Goal: Task Accomplishment & Management: Manage account settings

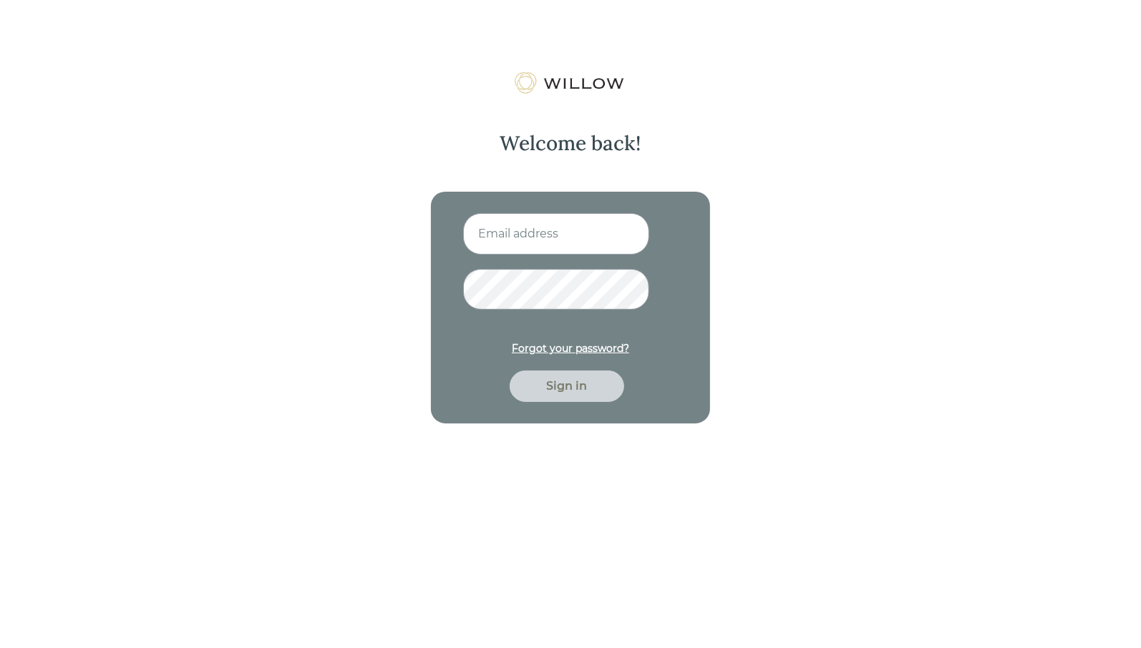
drag, startPoint x: 523, startPoint y: 229, endPoint x: 533, endPoint y: 228, distance: 10.0
click at [523, 229] on input at bounding box center [556, 234] width 186 height 42
type input "khickey@beaconpointe.com"
click at [510, 371] on button "Sign in" at bounding box center [567, 386] width 115 height 31
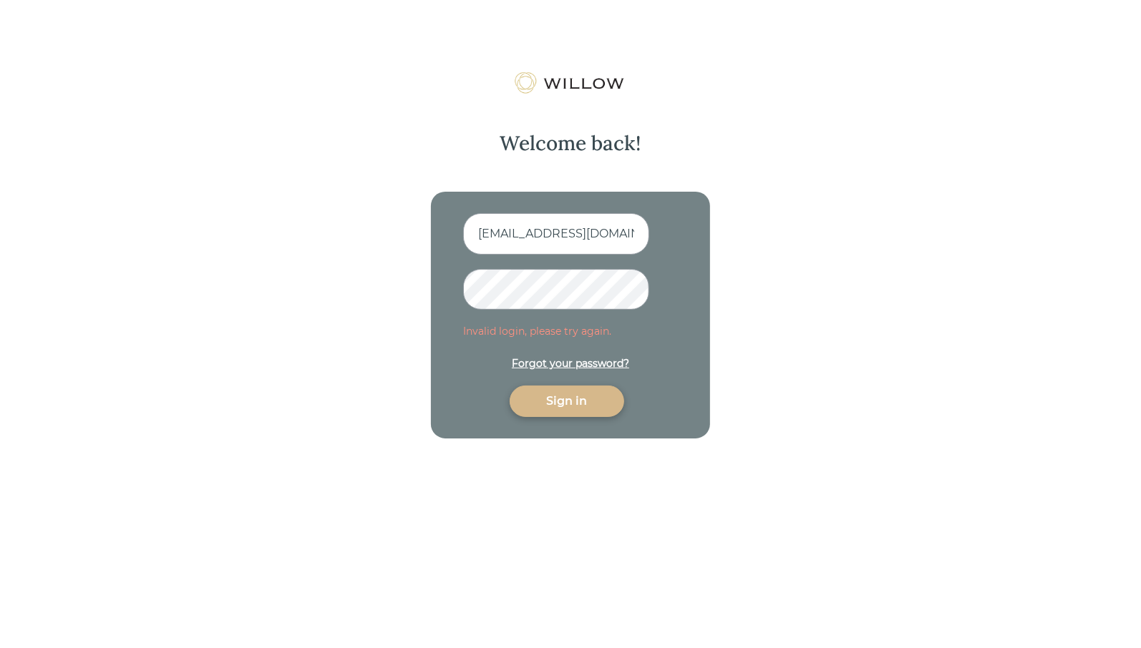
click at [510, 386] on button "Sign in" at bounding box center [567, 401] width 115 height 31
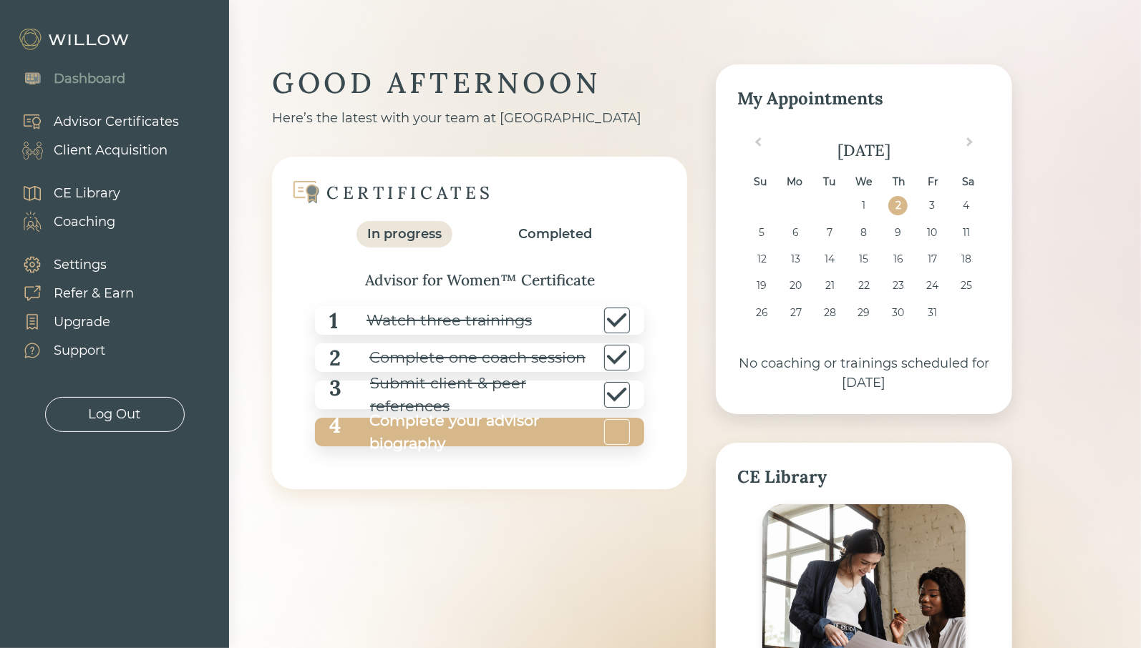
click at [427, 411] on div "Complete your advisor biography" at bounding box center [471, 432] width 260 height 46
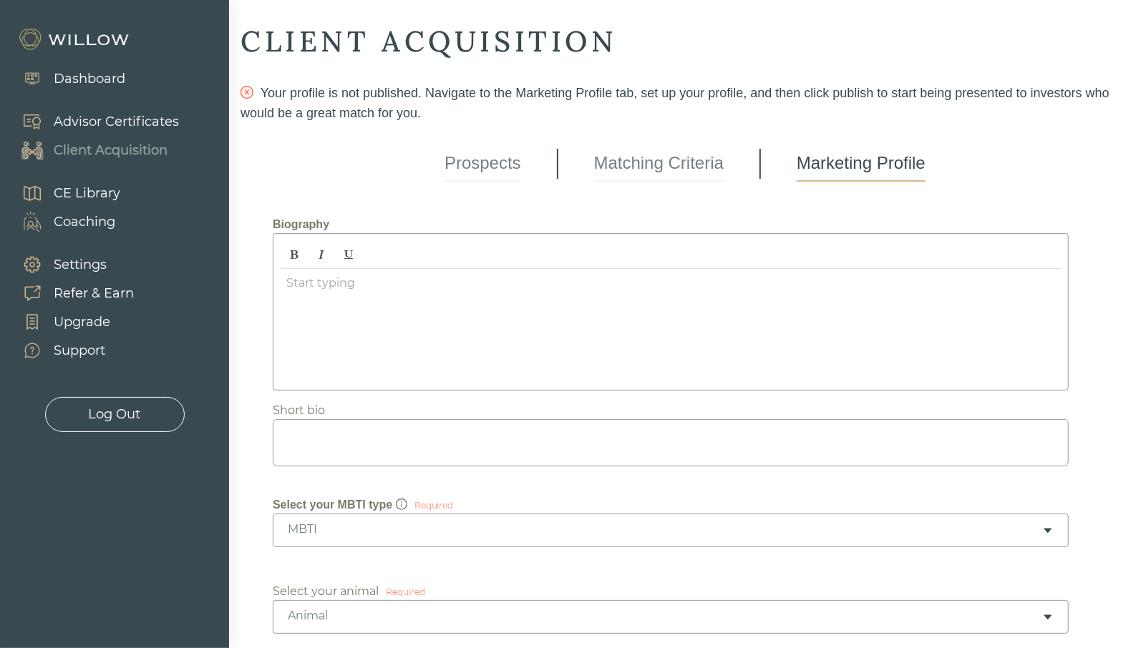
click at [336, 300] on div at bounding box center [671, 326] width 780 height 114
click at [336, 279] on body "Dashboard Advisor Certificates Client Acquisition CE Library Coaching Settings …" at bounding box center [570, 324] width 1141 height 648
click at [324, 291] on div "﻿" at bounding box center [671, 326] width 780 height 114
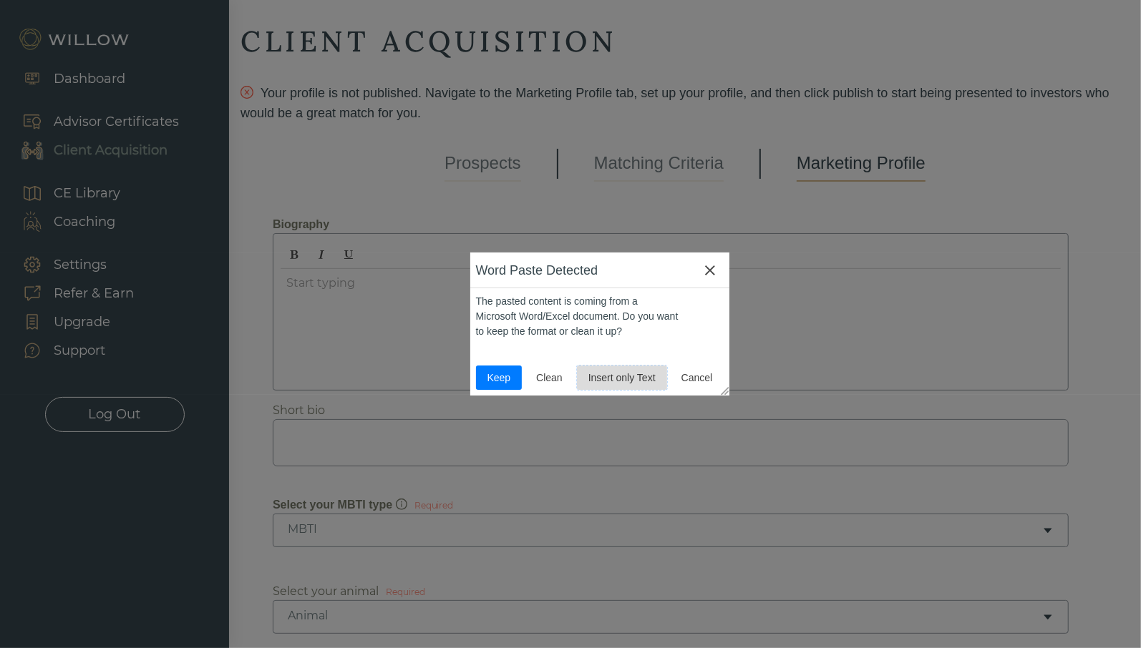
click at [641, 376] on span "Insert only Text" at bounding box center [622, 378] width 79 height 15
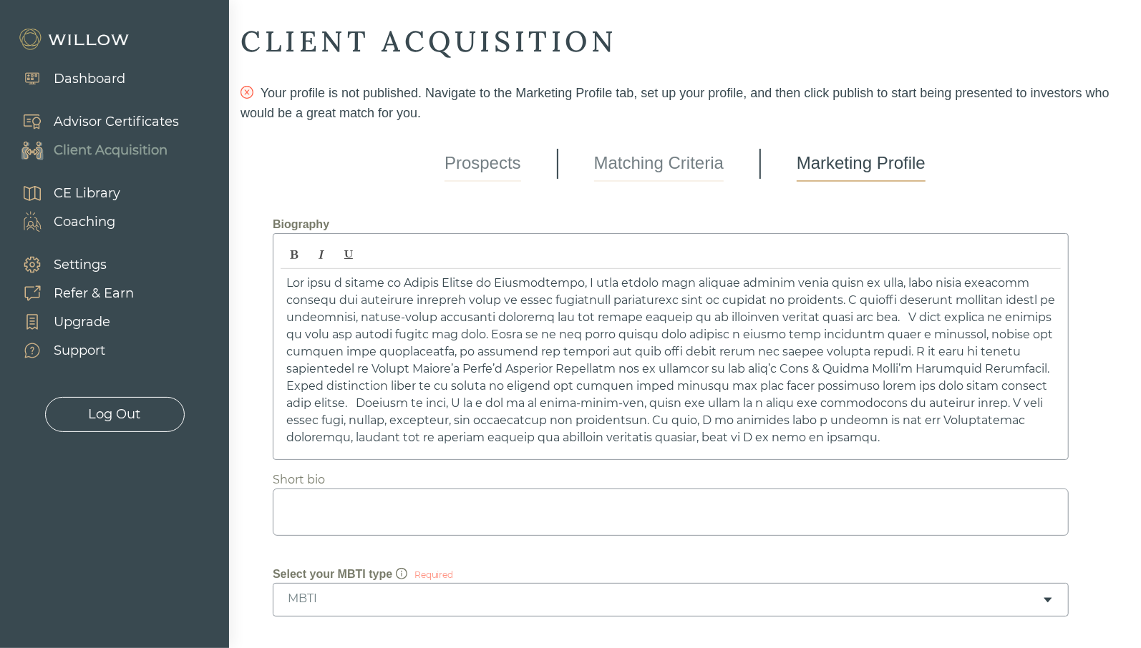
click at [316, 279] on p "﻿" at bounding box center [670, 361] width 769 height 172
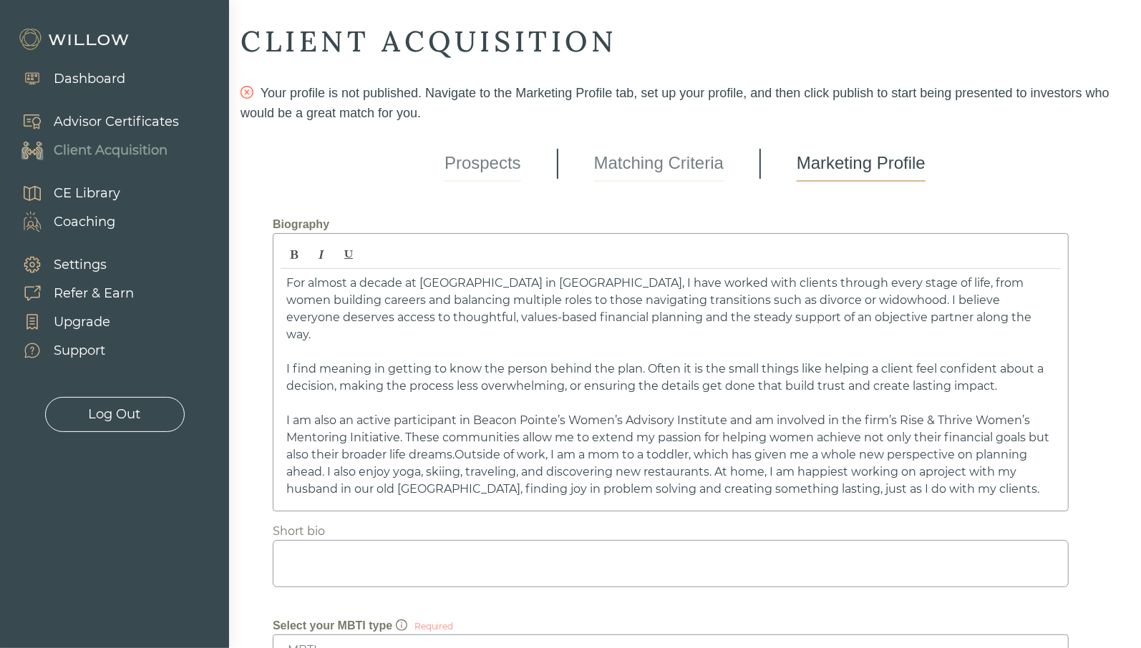
drag, startPoint x: 336, startPoint y: 487, endPoint x: 244, endPoint y: 263, distance: 241.6
copy div "For almost a decade at Beacon Pointe in Philadelphia, I have worked with client…"
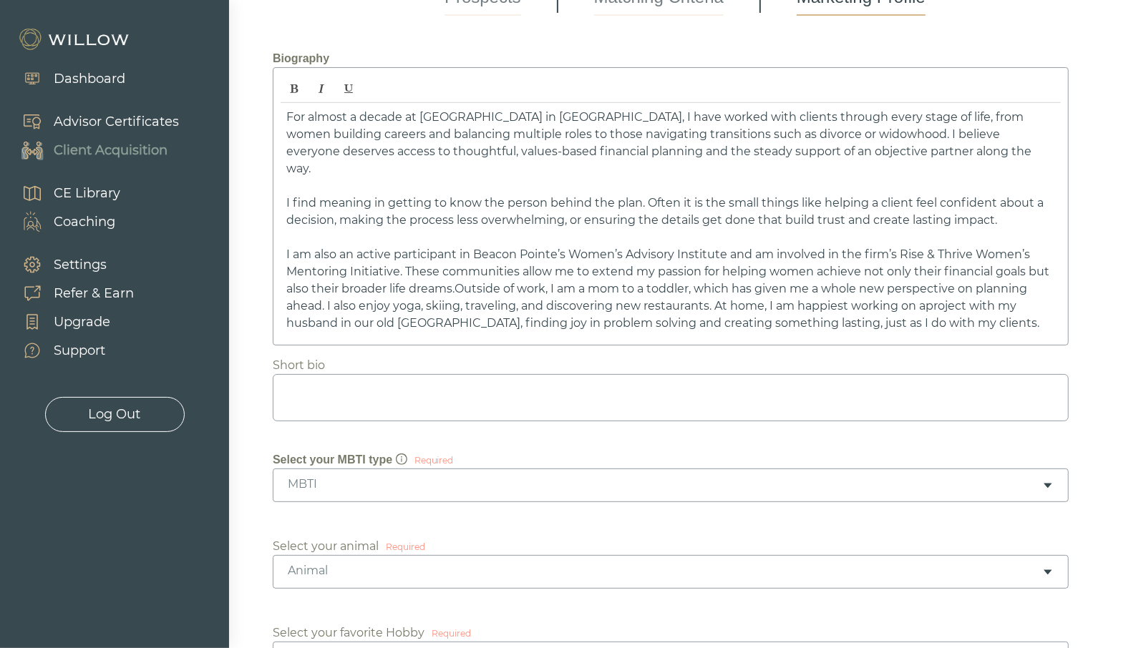
scroll to position [179, 0]
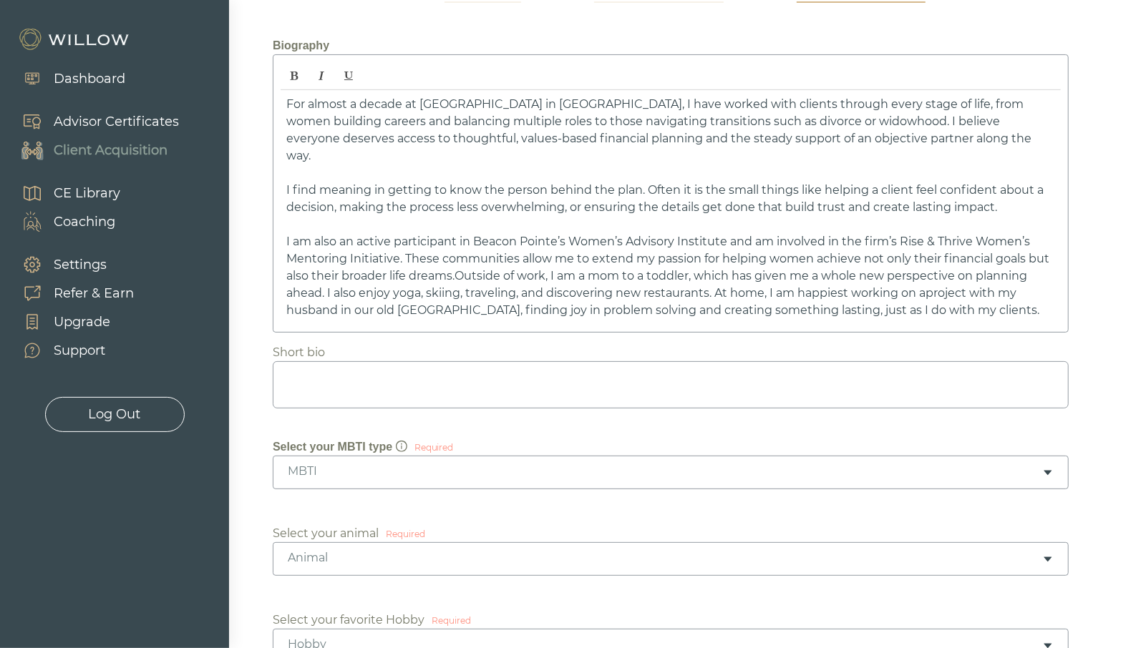
click at [333, 355] on div "Short bio" at bounding box center [304, 352] width 62 height 17
click at [333, 376] on textarea at bounding box center [671, 384] width 796 height 47
paste textarea "For nearly a decade at Beacon Pointe in Philadelphia, I’ve helped clients navig…"
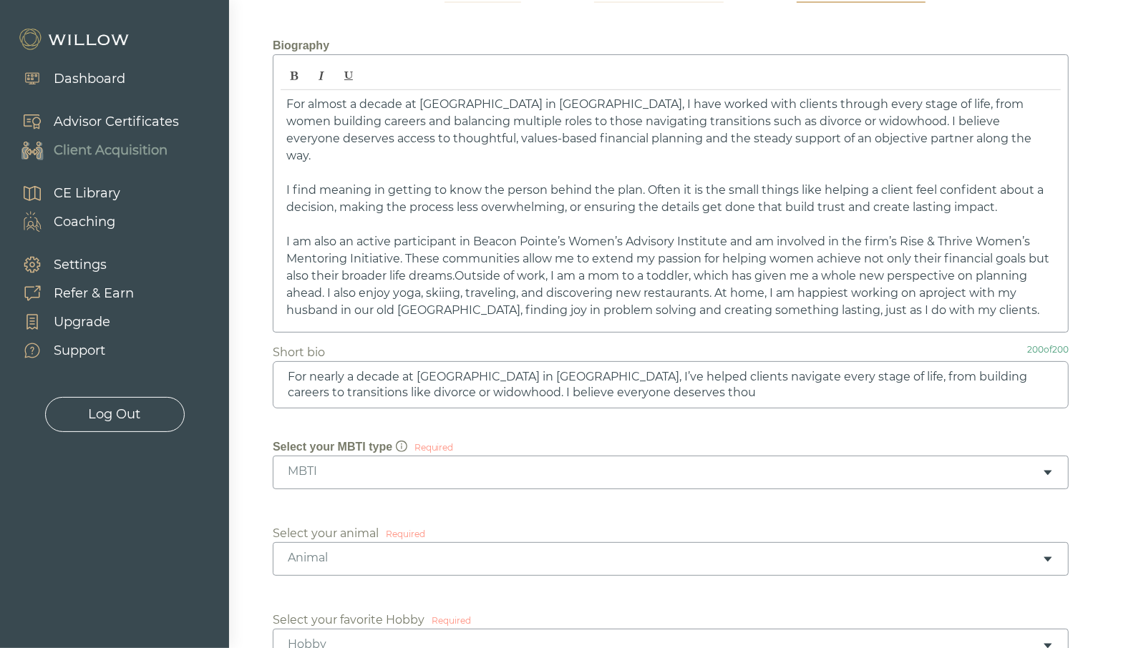
type textarea "For nearly a decade at Beacon Pointe in Philadelphia, I’ve helped clients navig…"
drag, startPoint x: 721, startPoint y: 394, endPoint x: 276, endPoint y: 369, distance: 445.2
click at [276, 369] on textarea "For nearly a decade at Beacon Pointe in Philadelphia, I’ve helped clients navig…" at bounding box center [671, 384] width 796 height 47
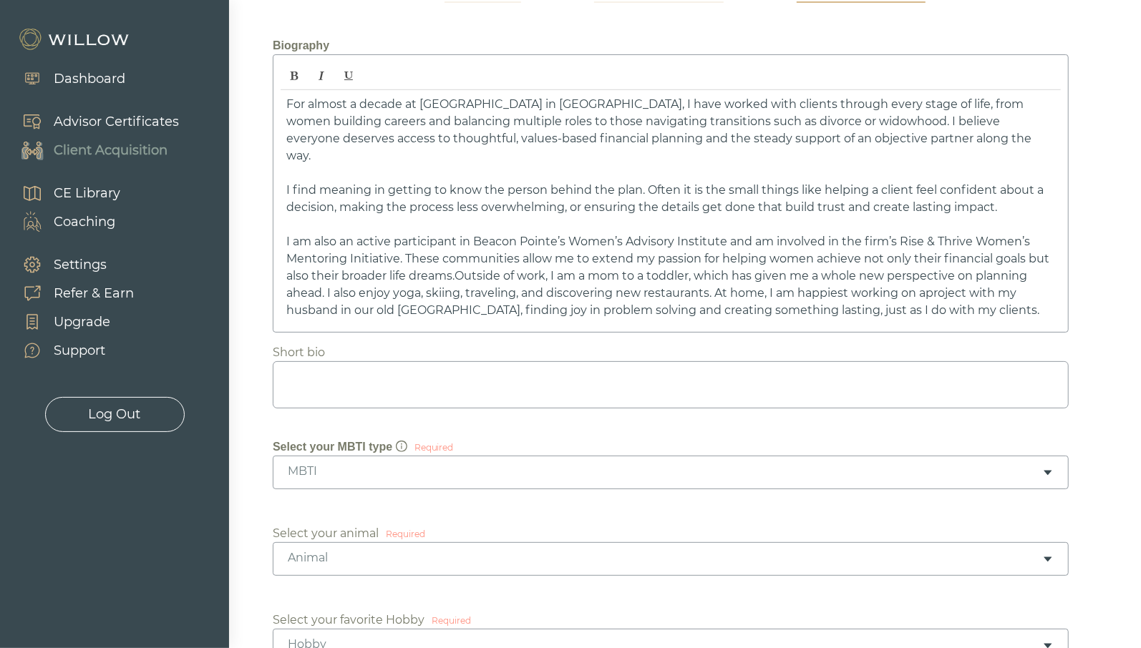
paste textarea "Helping clients navigate life’s transitions with values-based financial plannin…"
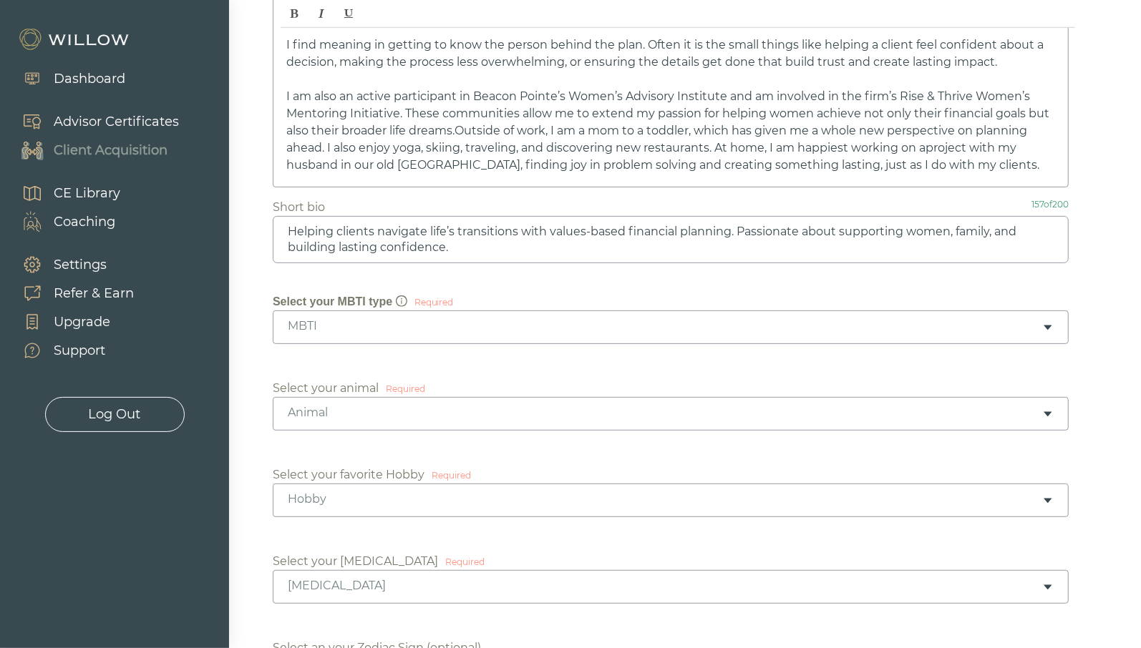
scroll to position [358, 0]
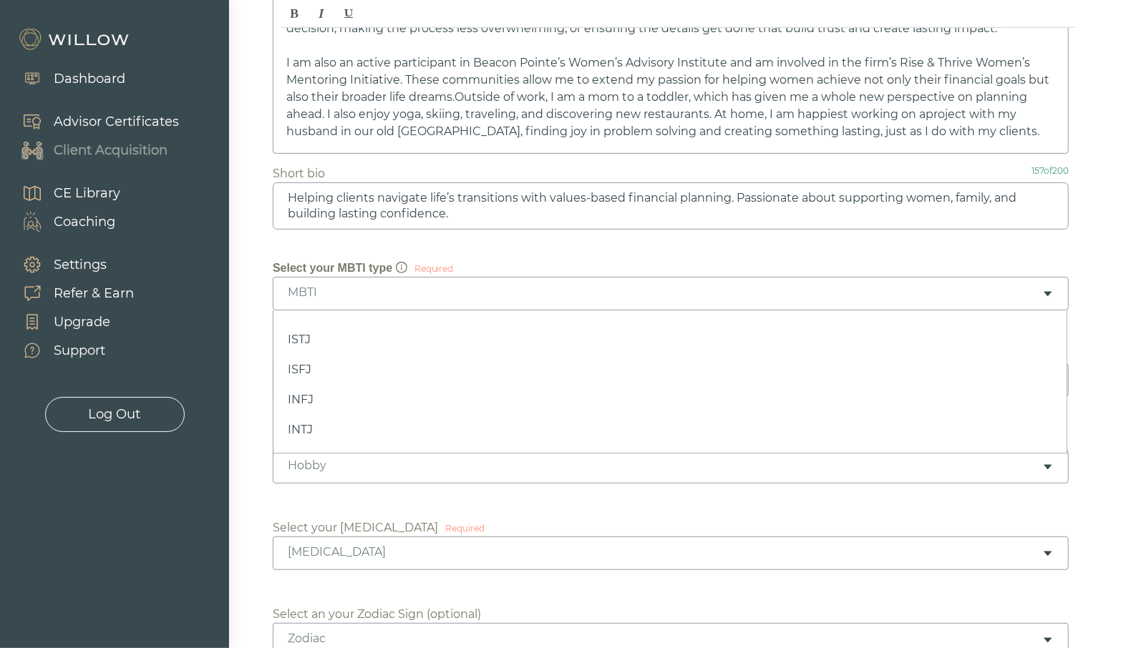
click at [363, 285] on div "MBTI" at bounding box center [665, 293] width 754 height 16
type textarea "Helping clients navigate life’s transitions with values-based financial plannin…"
click at [435, 269] on div "Required" at bounding box center [433, 269] width 39 height 13
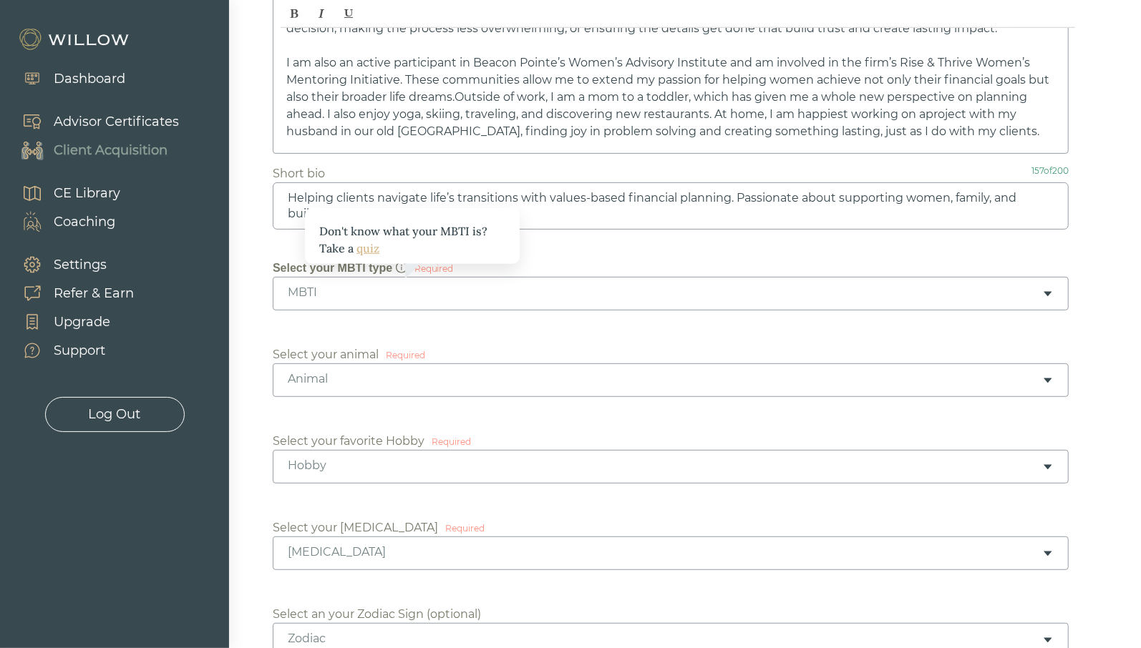
click at [401, 266] on icon "info-circle" at bounding box center [401, 267] width 11 height 11
click at [366, 246] on link "quiz" at bounding box center [367, 248] width 23 height 14
click at [349, 303] on div "MBTI" at bounding box center [671, 294] width 796 height 34
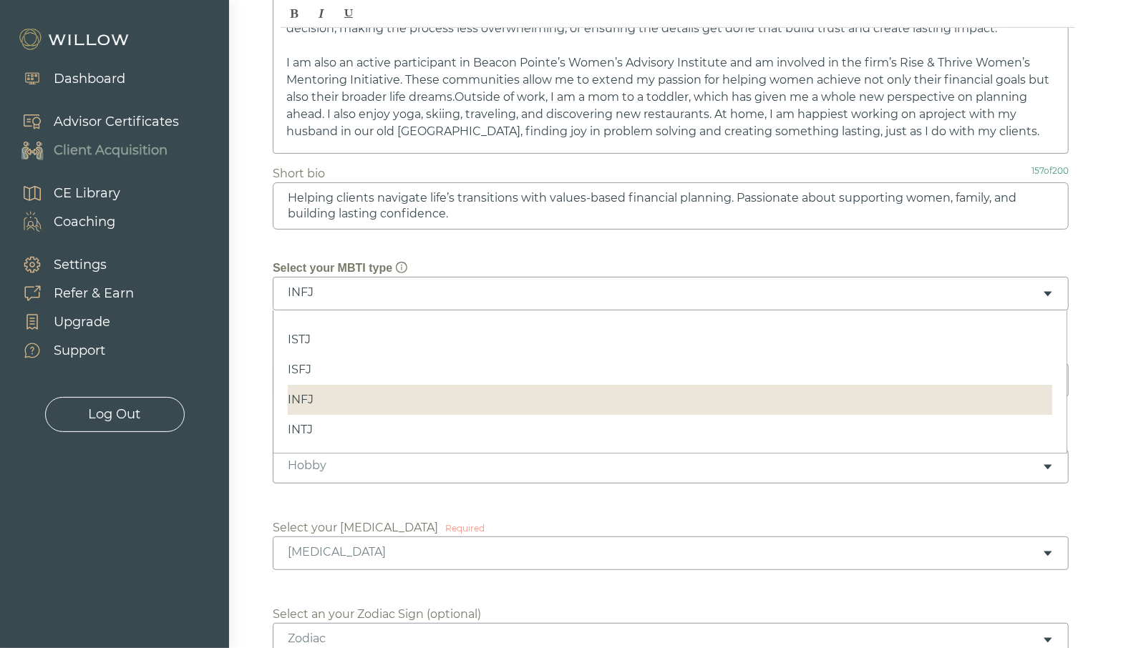
click at [320, 289] on div "INFJ" at bounding box center [665, 293] width 754 height 16
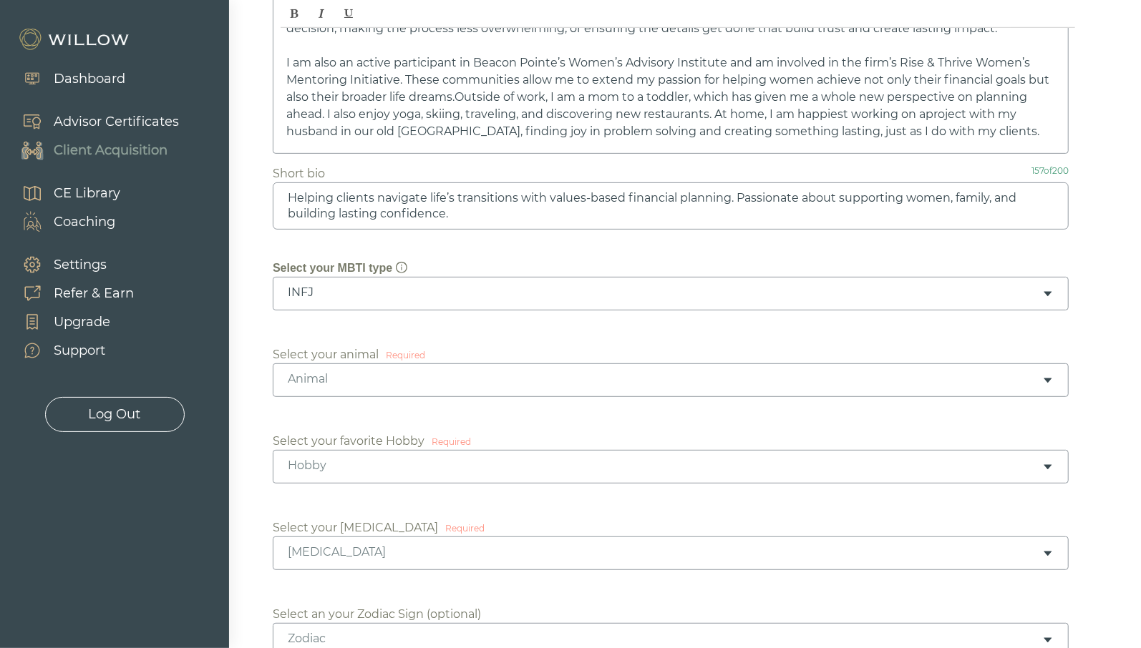
scroll to position [447, 0]
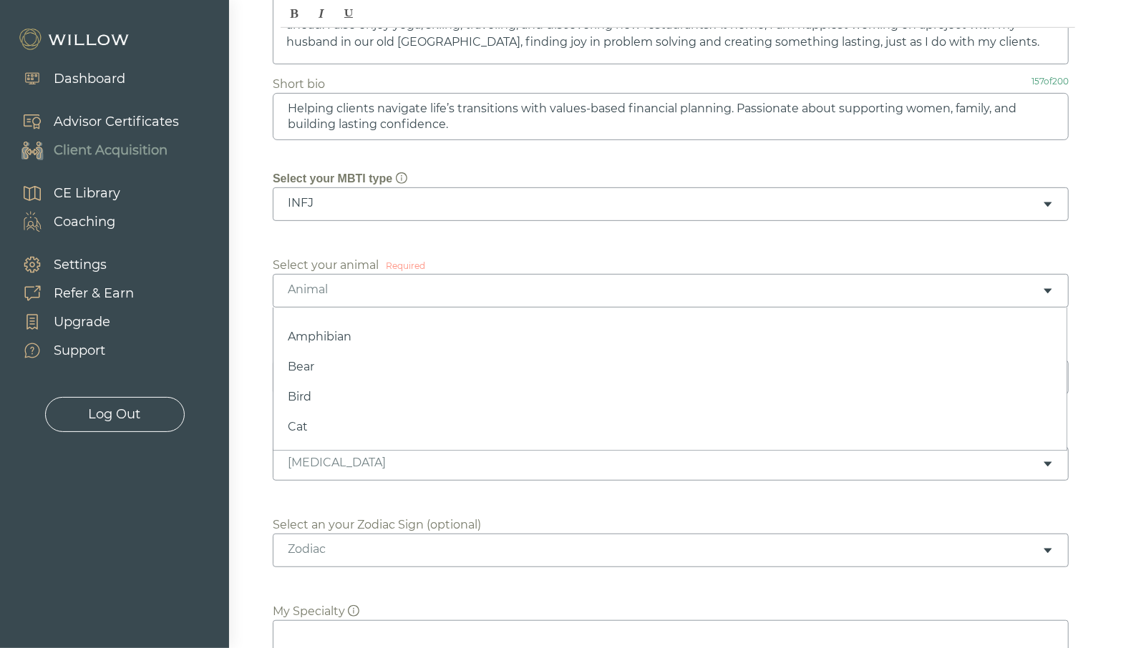
click at [356, 277] on div "Animal" at bounding box center [671, 291] width 796 height 34
click at [338, 300] on div "Bear" at bounding box center [671, 291] width 796 height 34
click at [345, 381] on div "Hobby" at bounding box center [671, 378] width 796 height 34
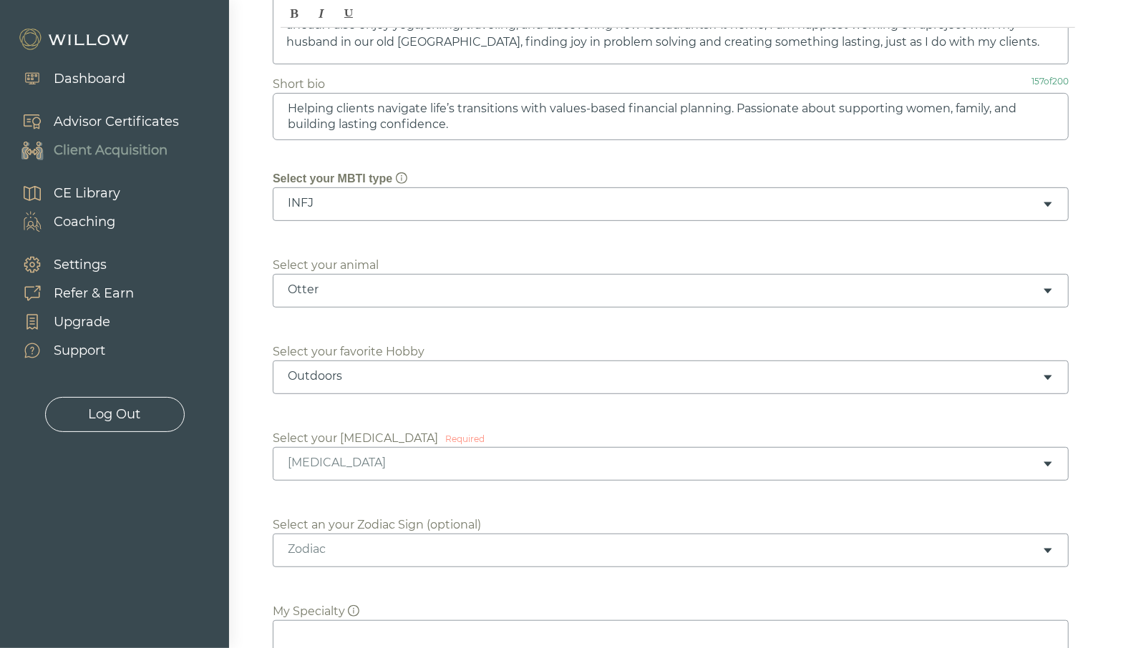
click at [363, 467] on div "Birth Order" at bounding box center [665, 463] width 754 height 16
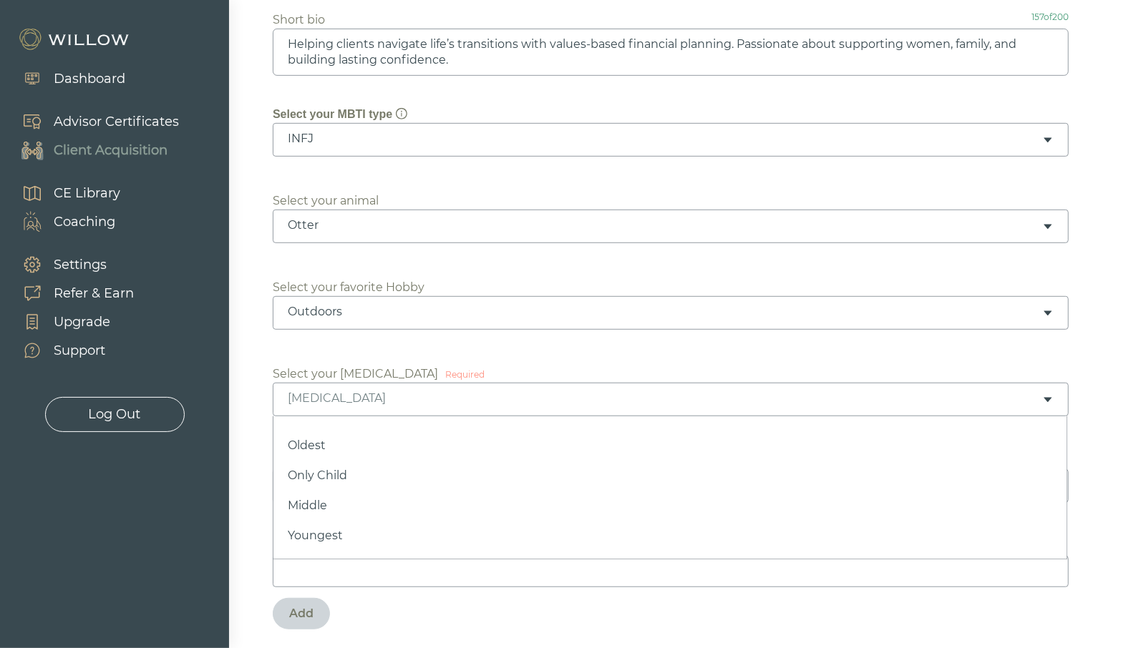
scroll to position [537, 0]
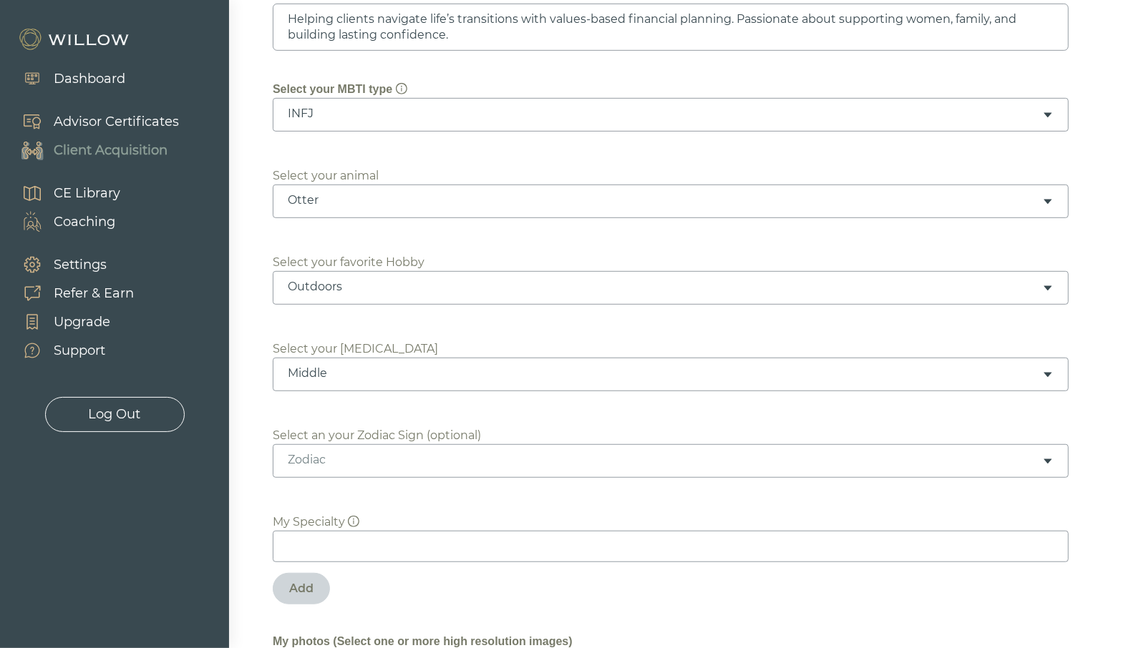
click at [370, 452] on div "Zodiac" at bounding box center [665, 460] width 754 height 16
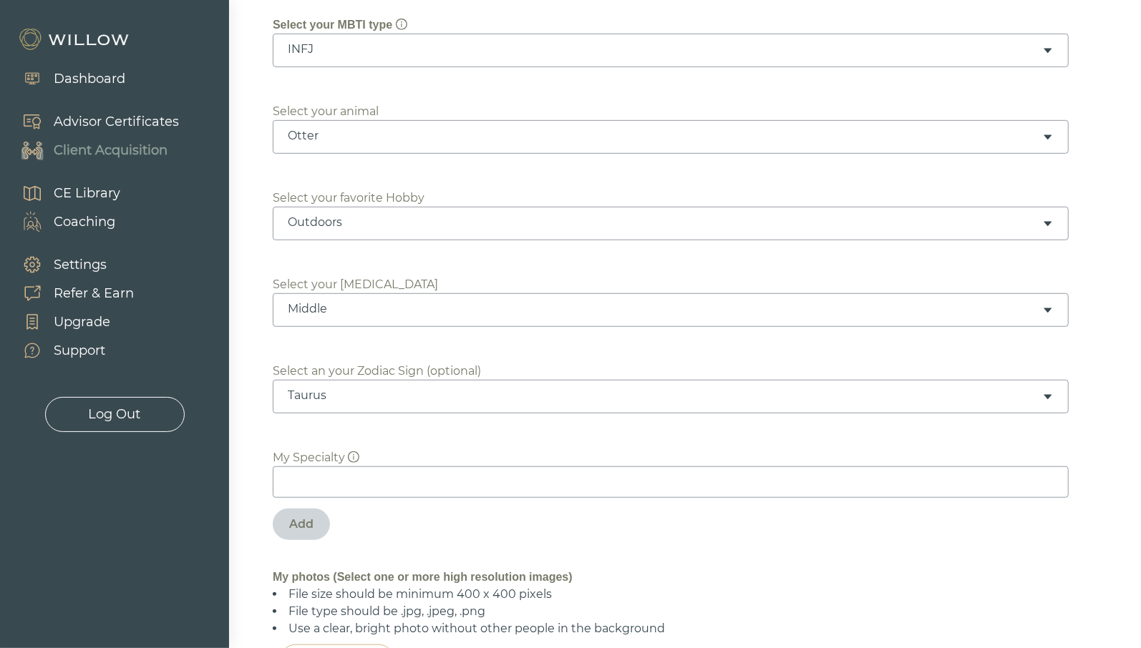
scroll to position [626, 0]
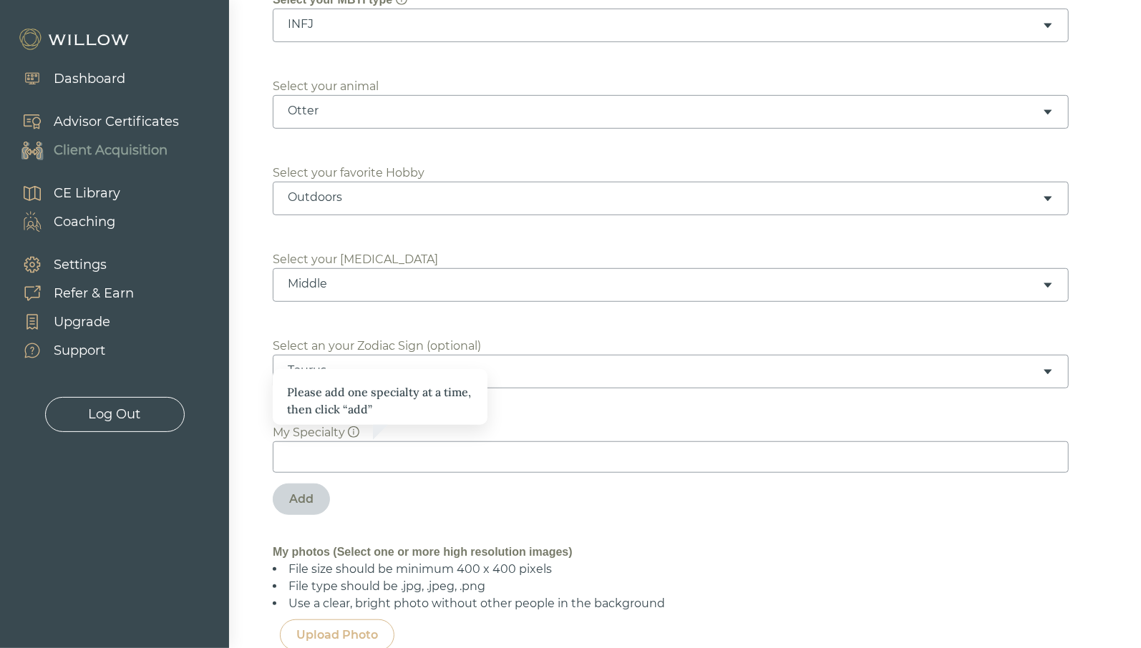
click at [355, 457] on input at bounding box center [671, 457] width 796 height 31
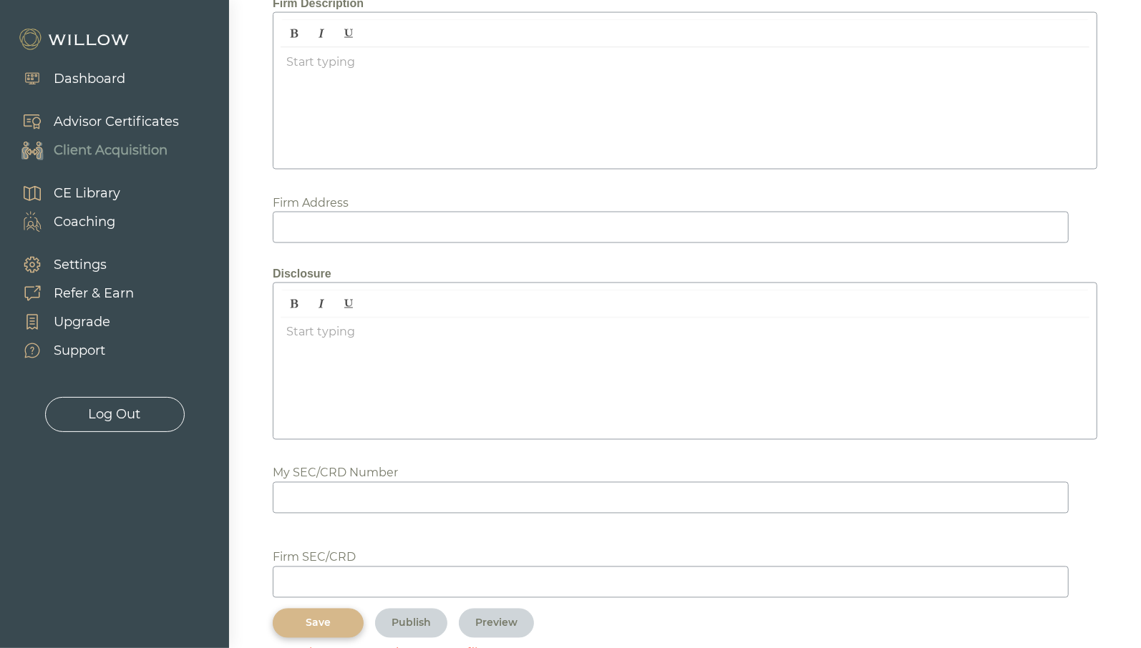
scroll to position [1726, 0]
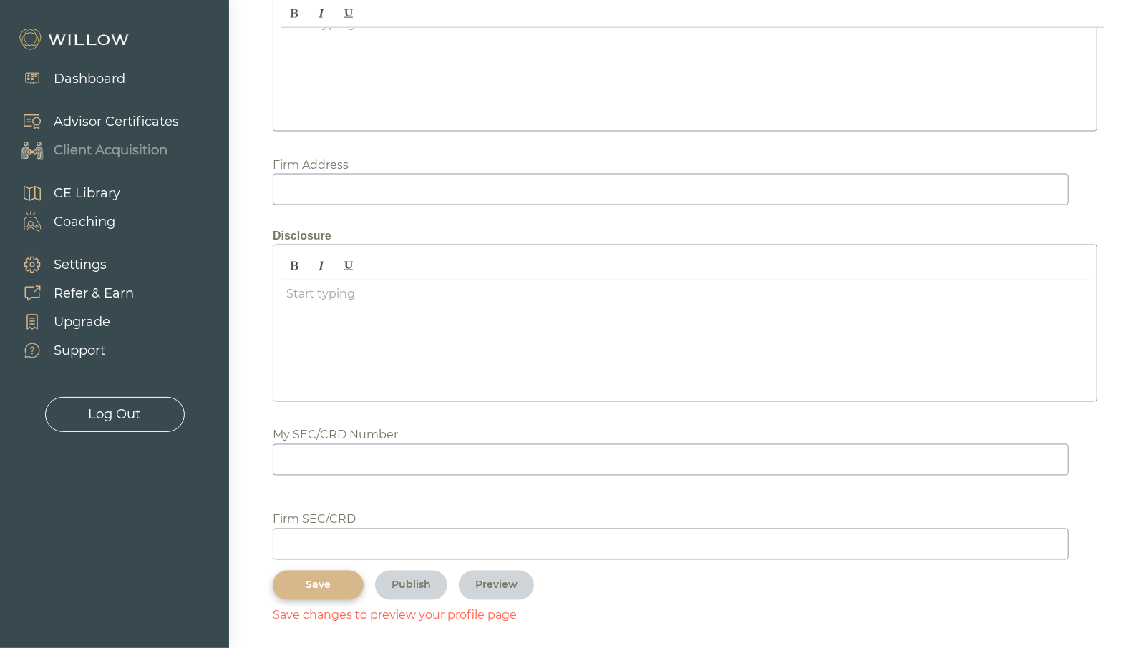
click at [324, 586] on div "Save" at bounding box center [318, 585] width 58 height 15
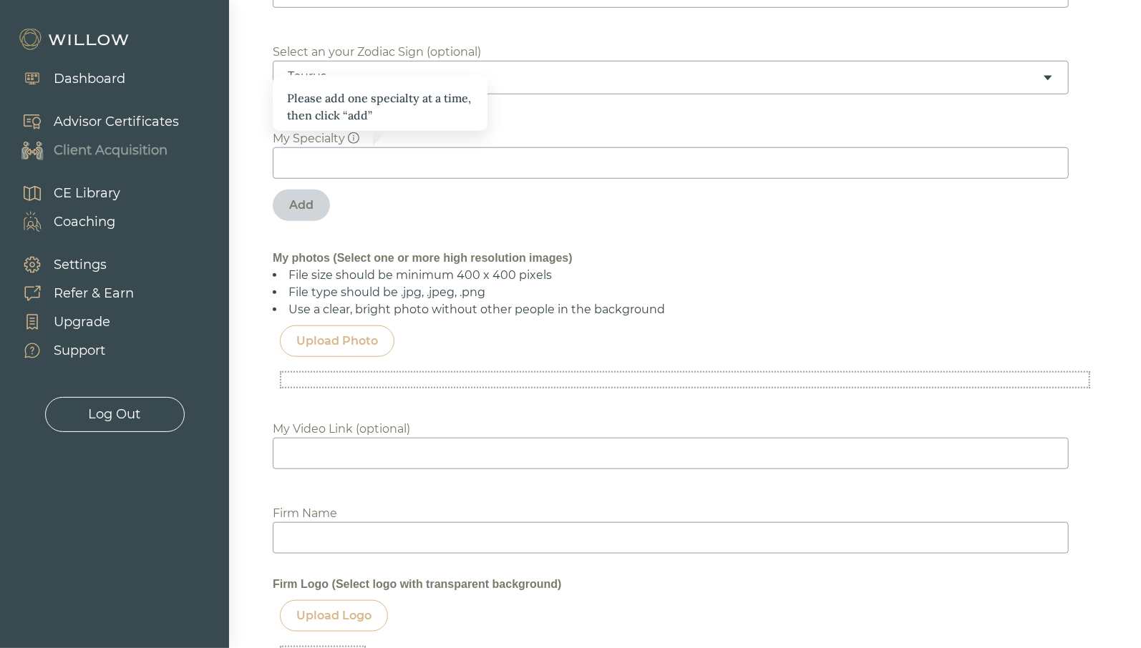
scroll to position [563, 0]
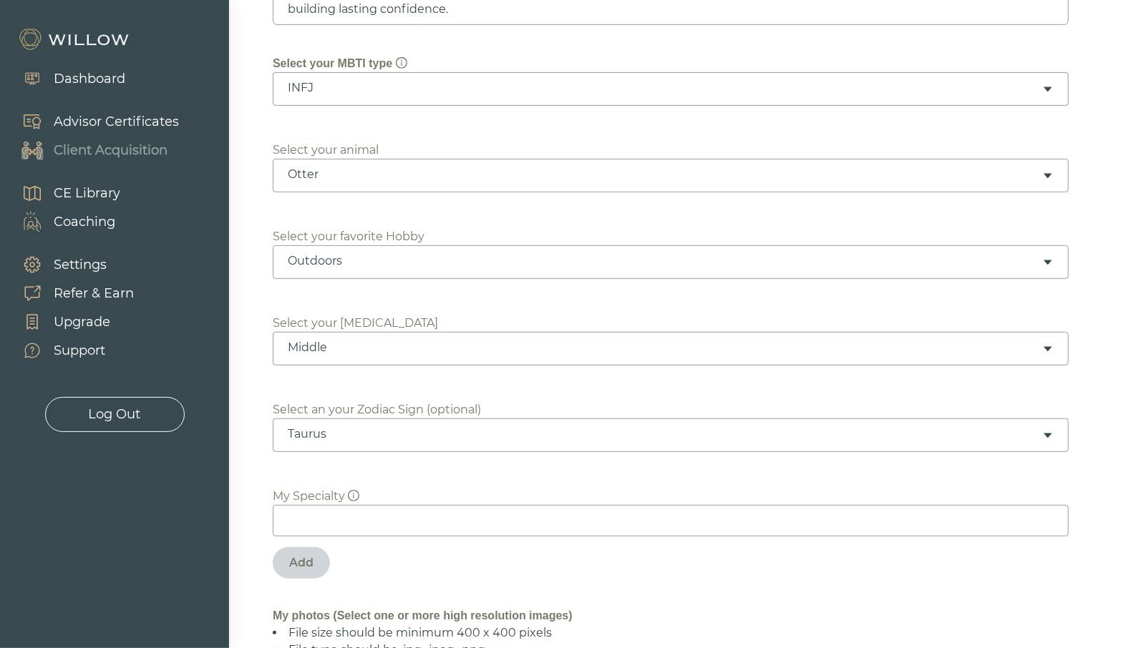
click at [424, 552] on div "Please add one specialty at a time, then click “add” My Specialty Add" at bounding box center [685, 529] width 825 height 133
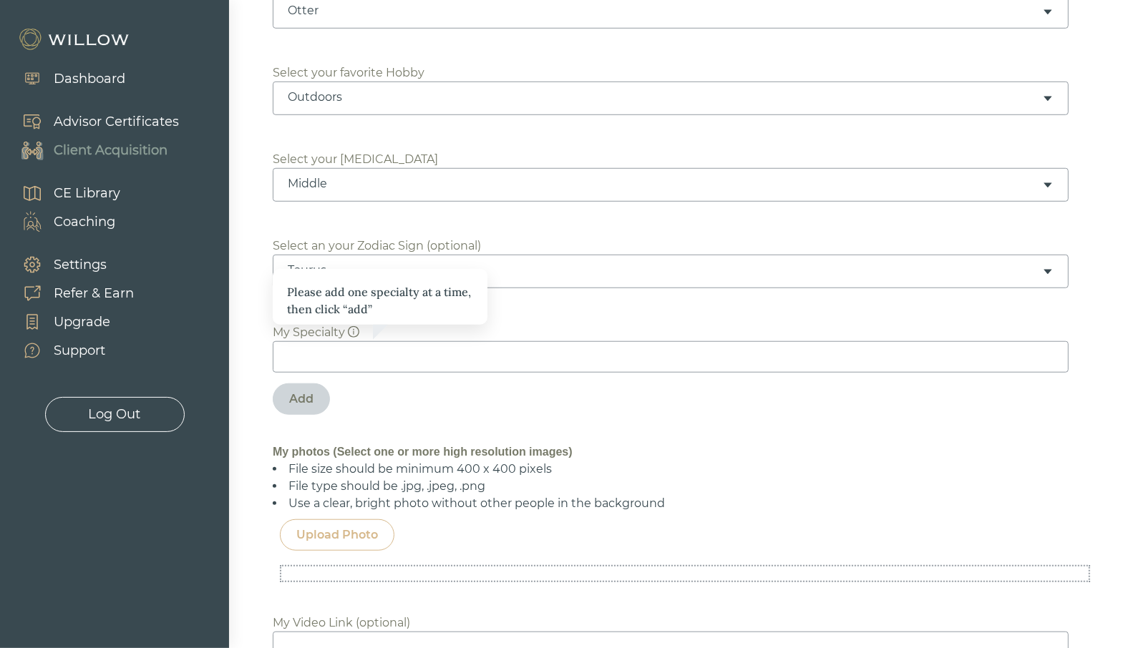
scroll to position [742, 0]
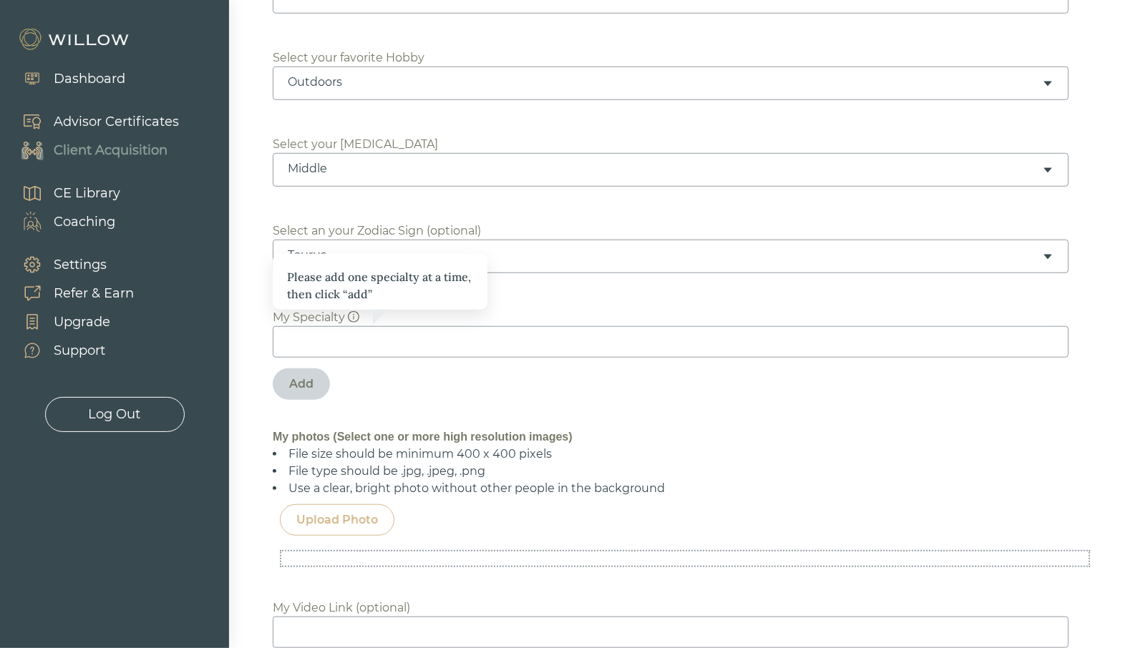
click at [353, 520] on div "Upload Photo" at bounding box center [337, 520] width 82 height 17
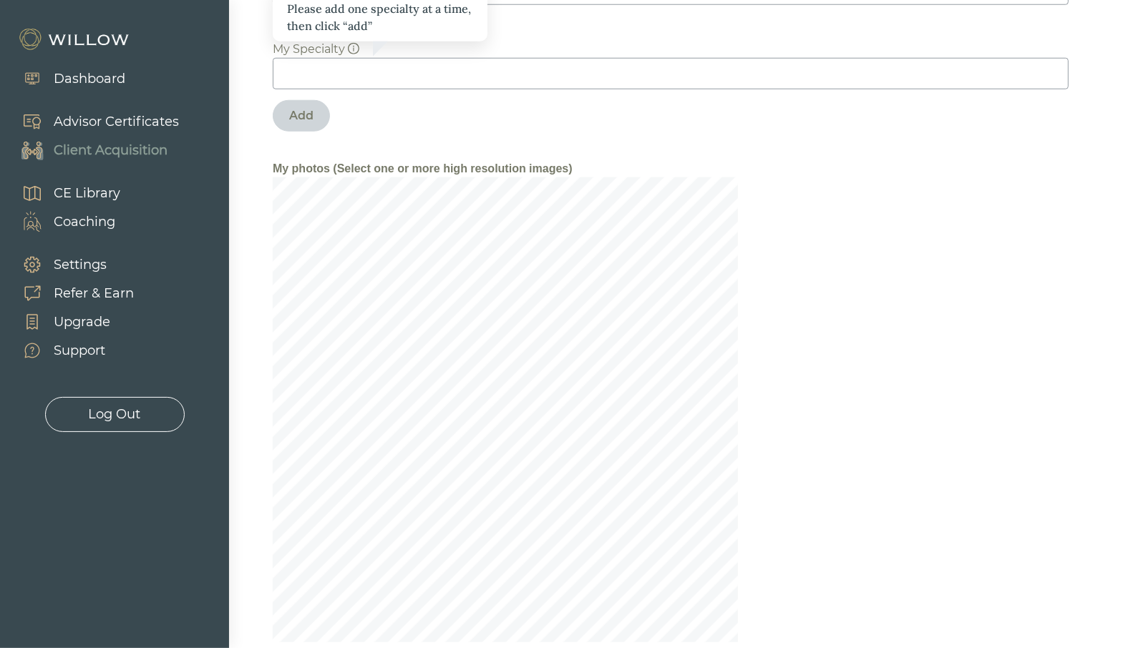
scroll to position [1189, 0]
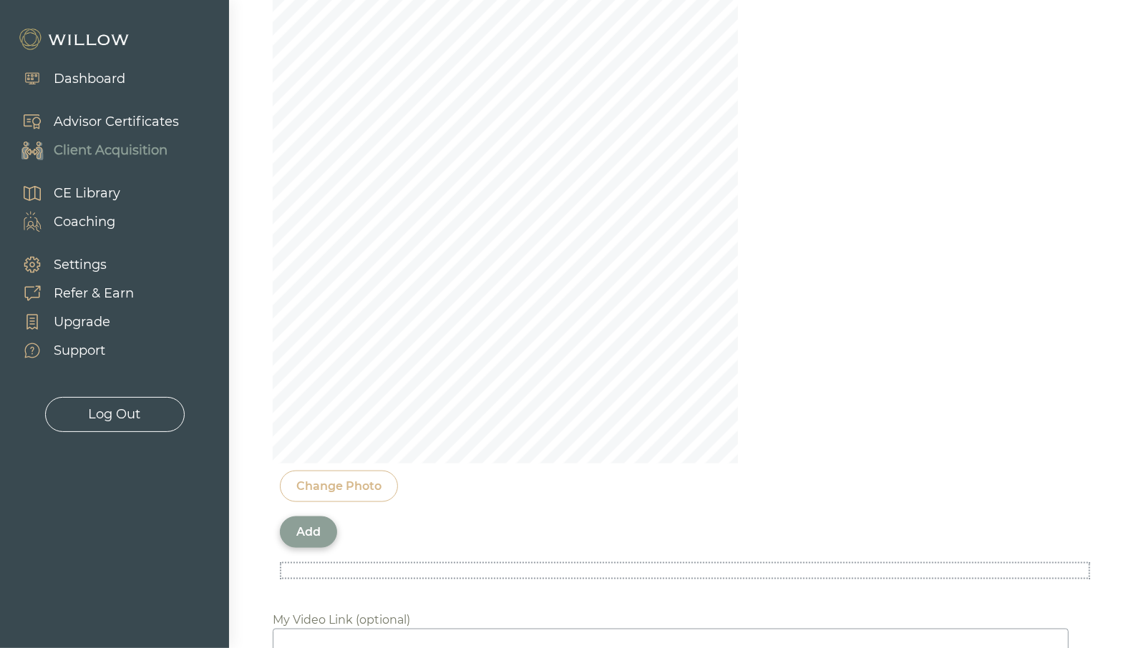
click at [296, 529] on div "Add" at bounding box center [308, 532] width 24 height 17
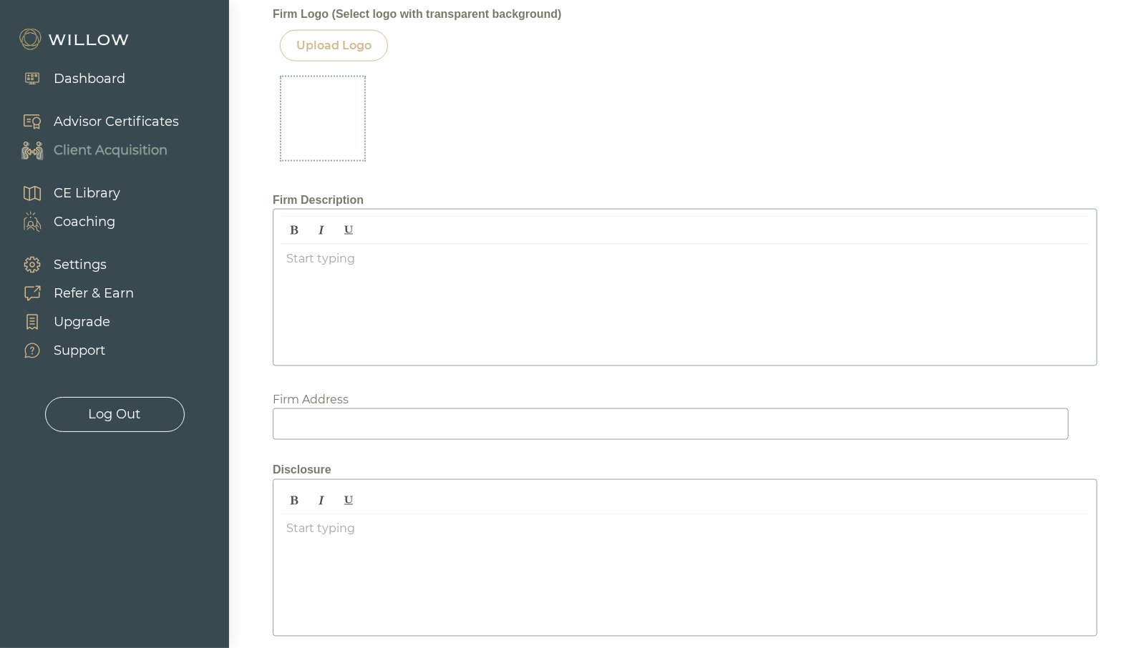
scroll to position [1814, 0]
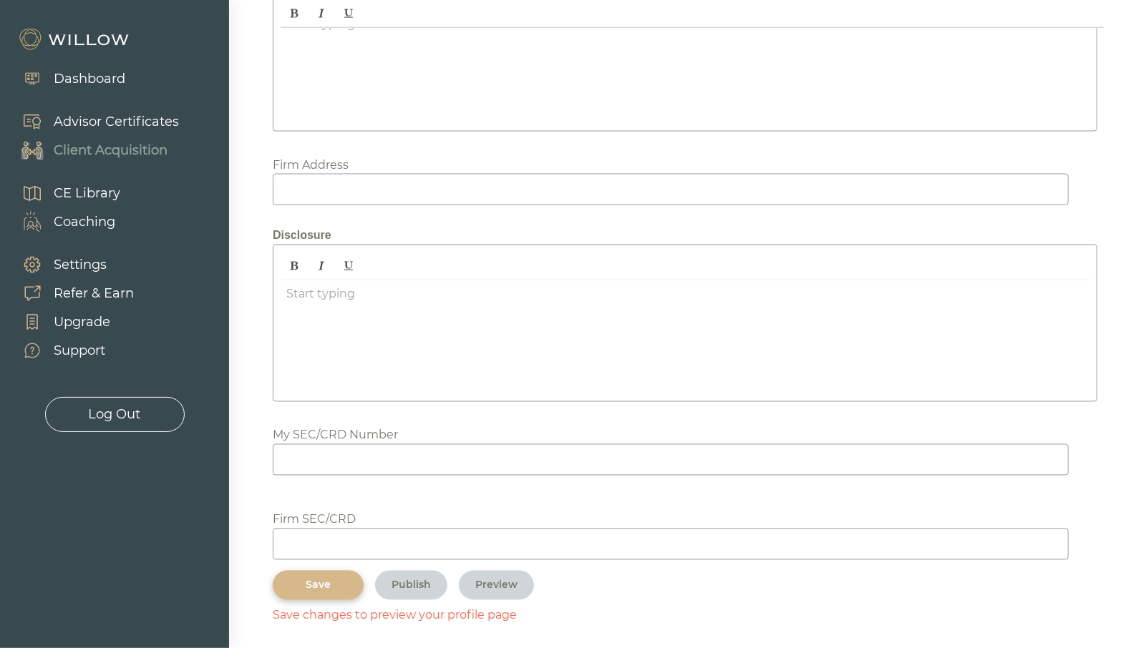
click at [303, 578] on div "Save" at bounding box center [318, 585] width 58 height 15
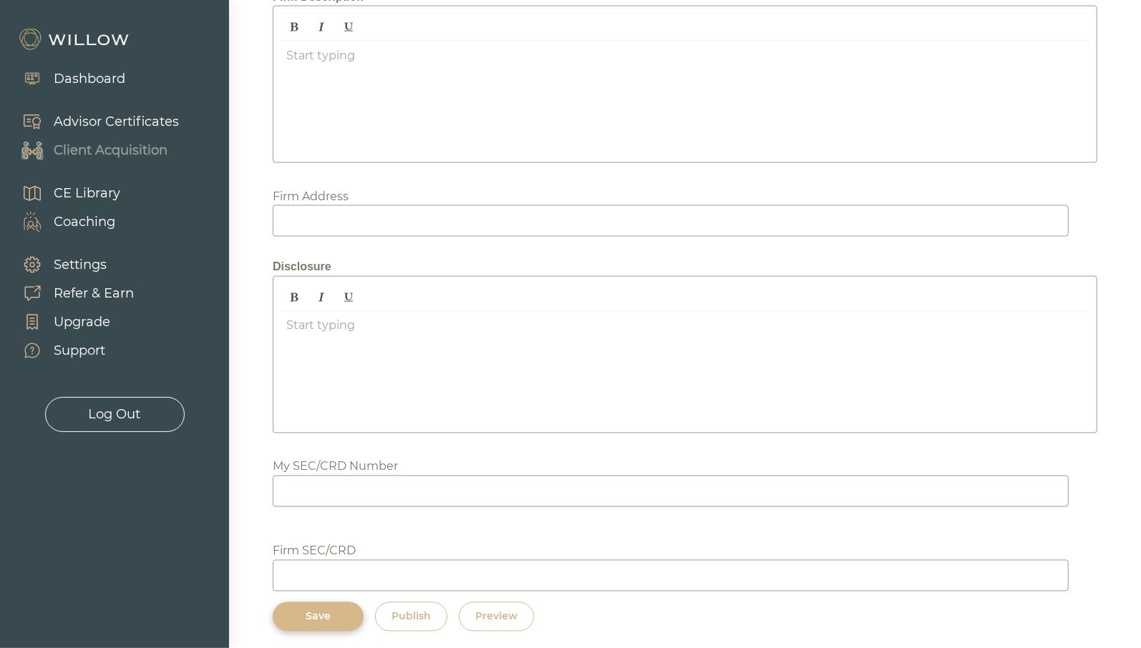
click at [508, 610] on div "Preview" at bounding box center [496, 617] width 42 height 15
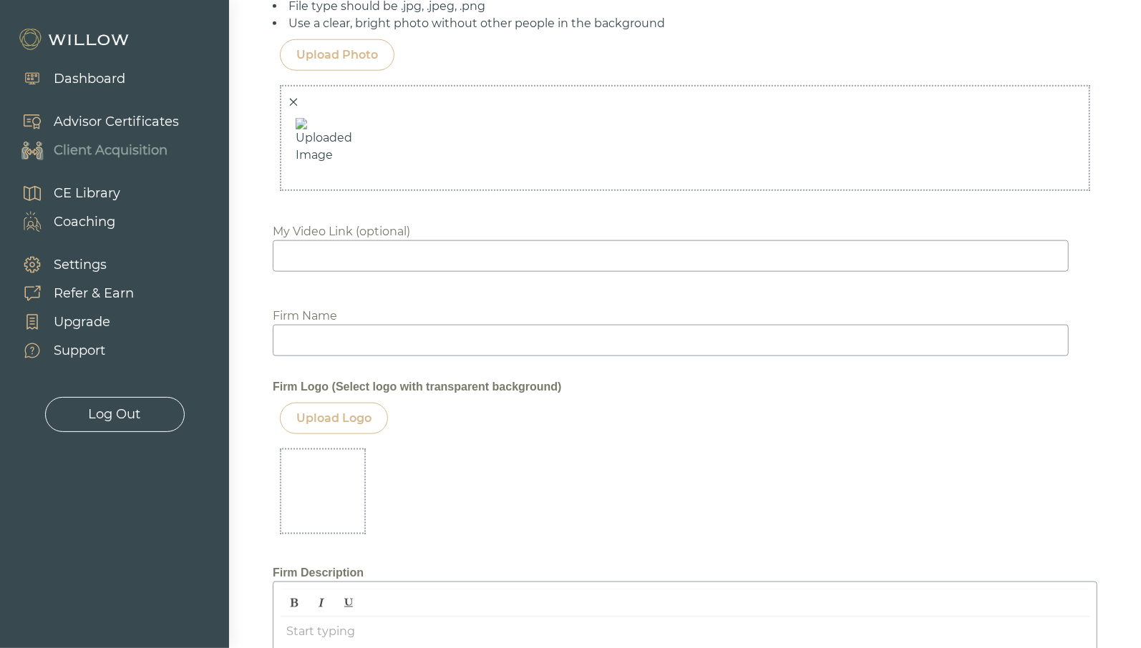
scroll to position [1157, 0]
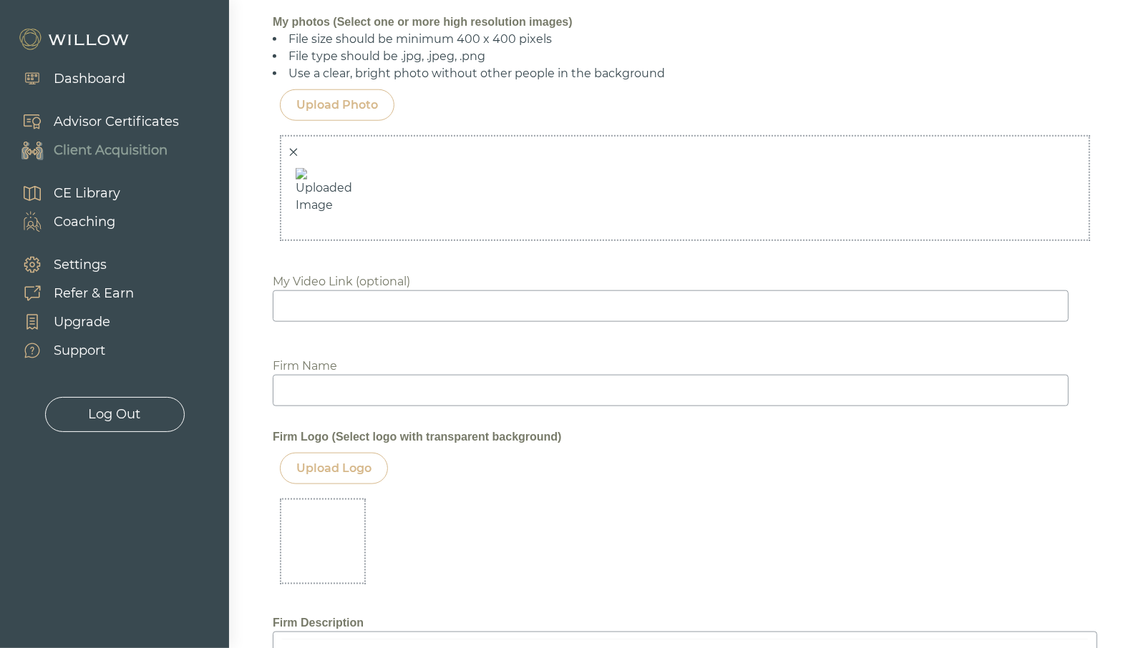
click at [292, 152] on icon "close" at bounding box center [293, 152] width 10 height 10
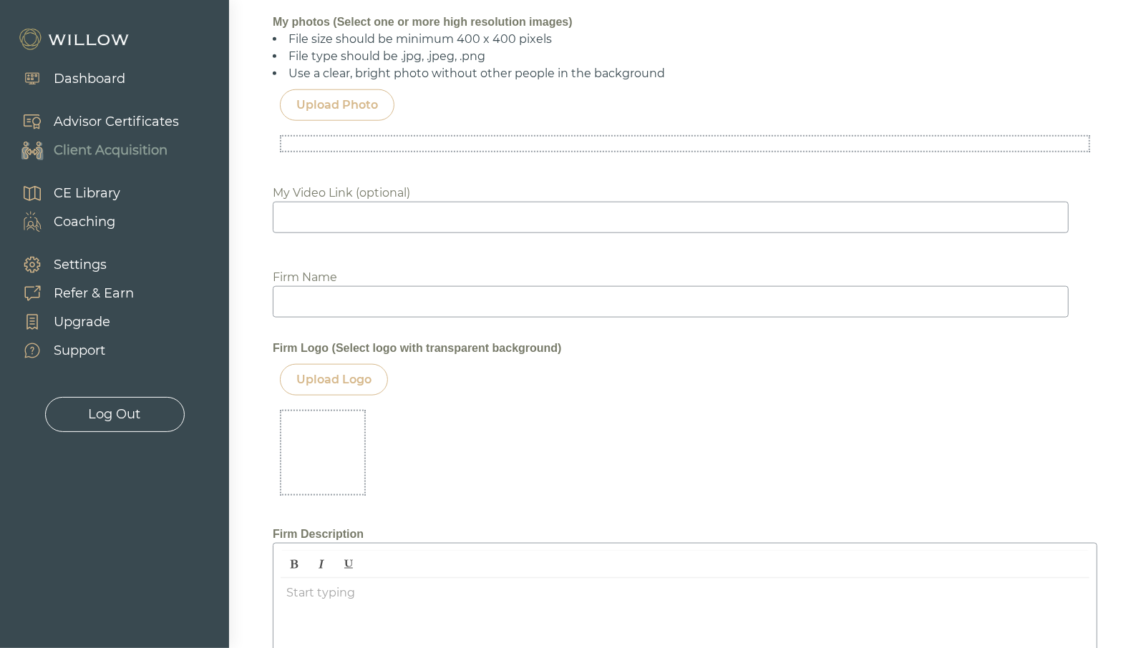
click at [908, 471] on div "Biography For almost a decade at Beacon Pointe in Philadelphia, I have worked w…" at bounding box center [685, 124] width 825 height 2153
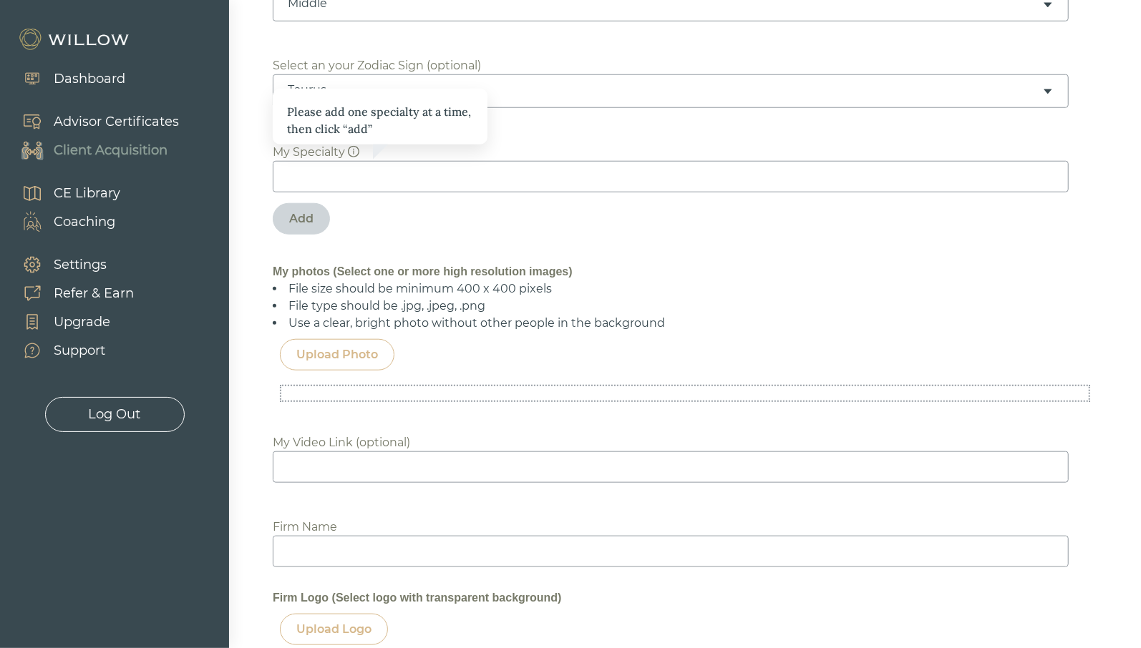
scroll to position [920, 0]
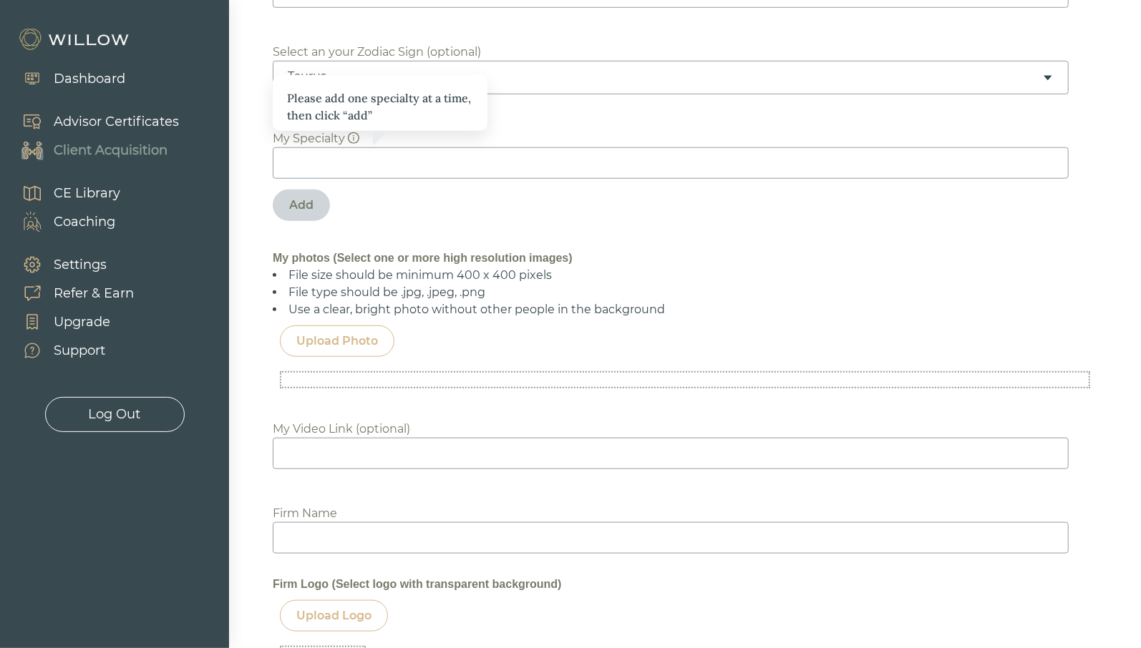
click at [331, 340] on div "Upload Photo" at bounding box center [337, 341] width 82 height 17
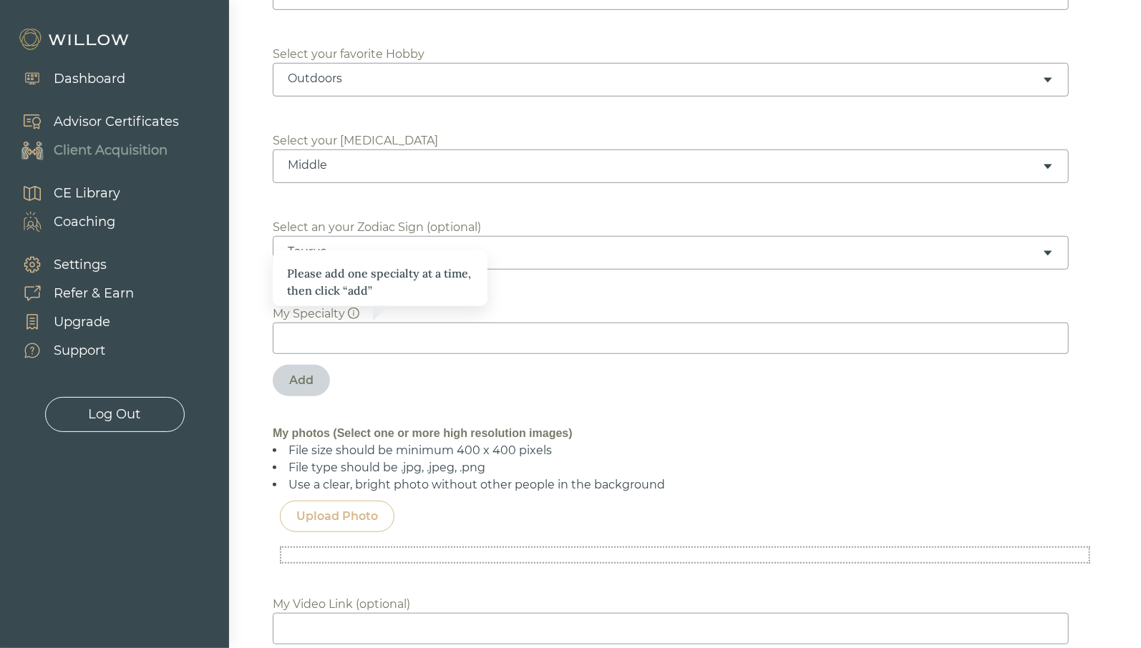
scroll to position [742, 0]
click at [324, 515] on div "Upload Photo" at bounding box center [337, 520] width 82 height 17
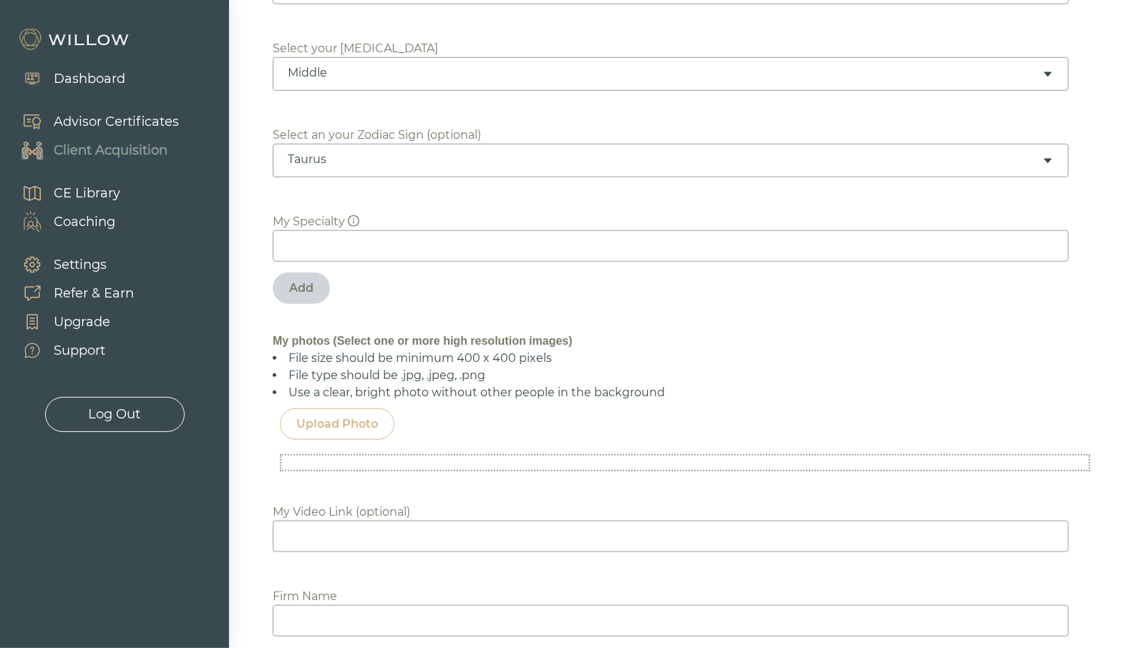
scroll to position [920, 0]
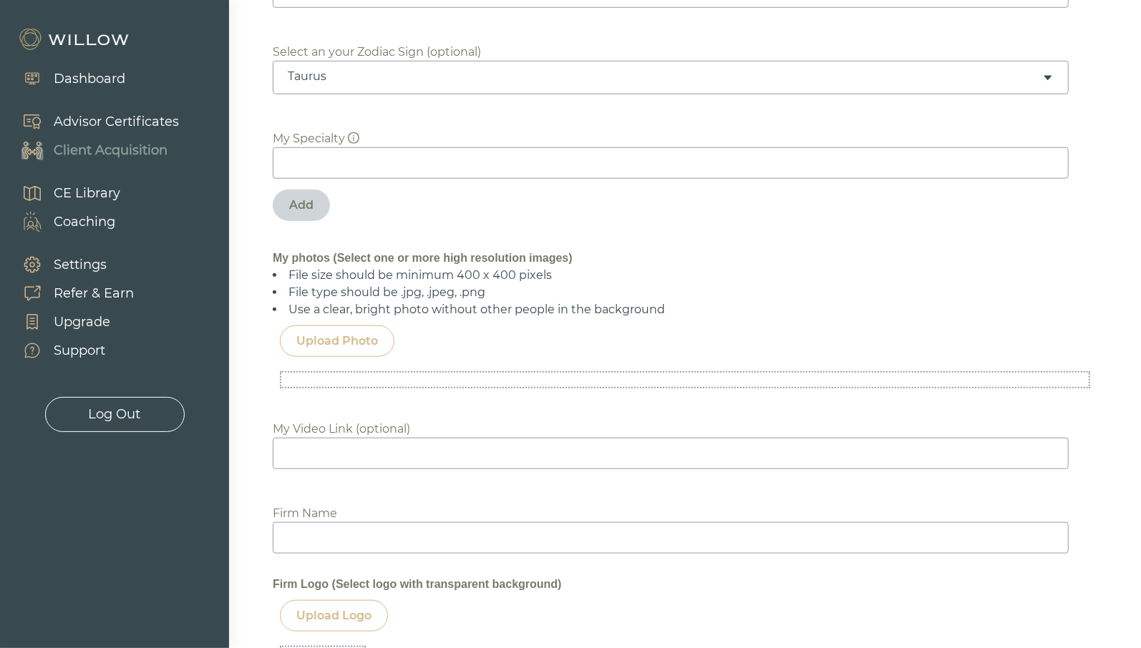
click at [364, 336] on div "Upload Photo" at bounding box center [337, 341] width 82 height 17
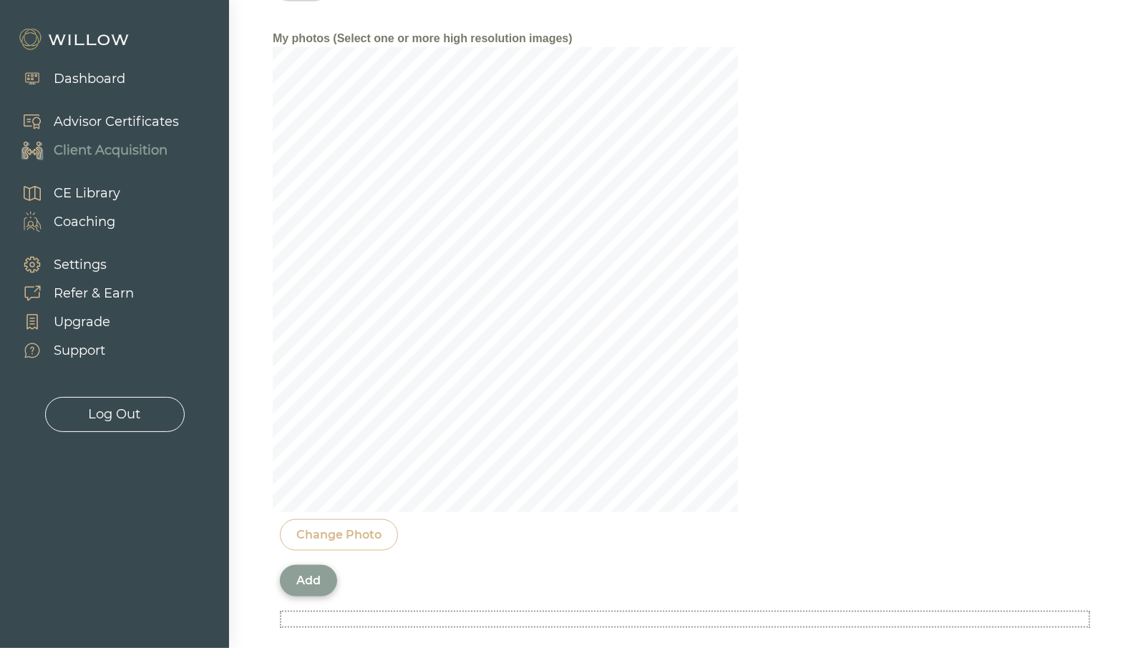
scroll to position [1278, 0]
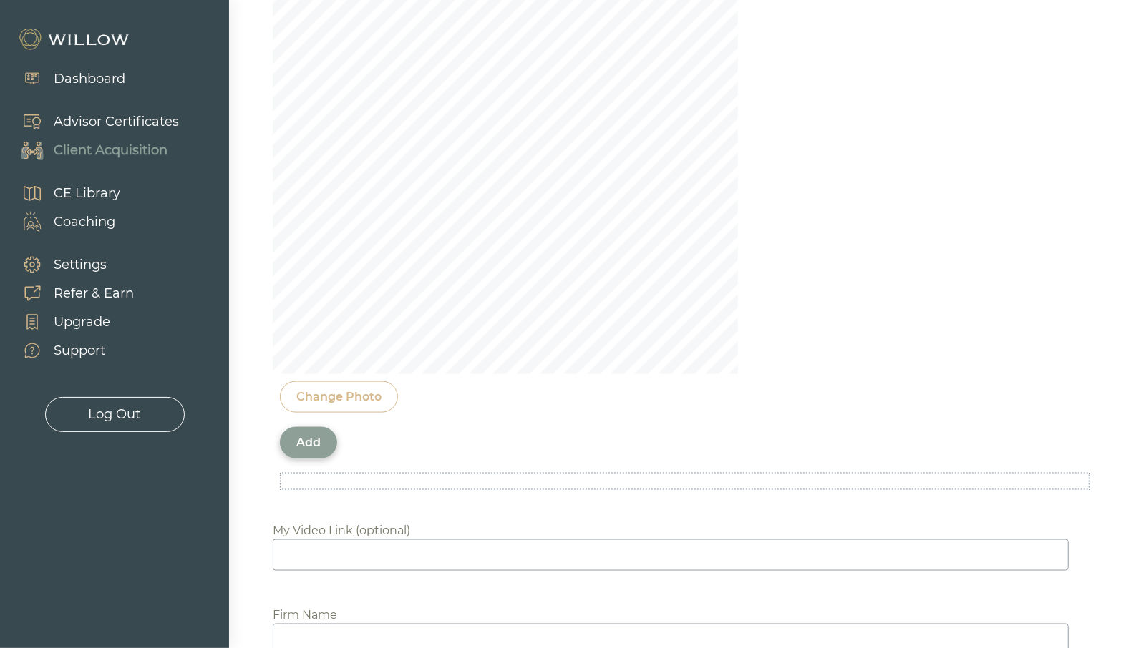
click at [323, 429] on div "Add" at bounding box center [308, 442] width 57 height 31
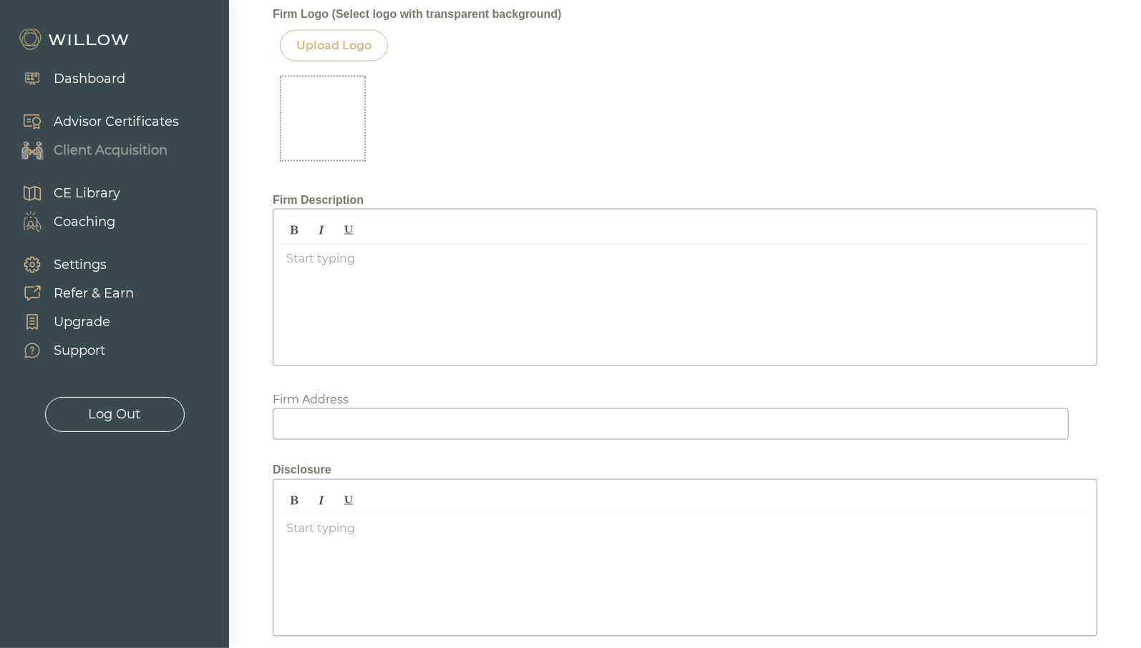
scroll to position [1814, 0]
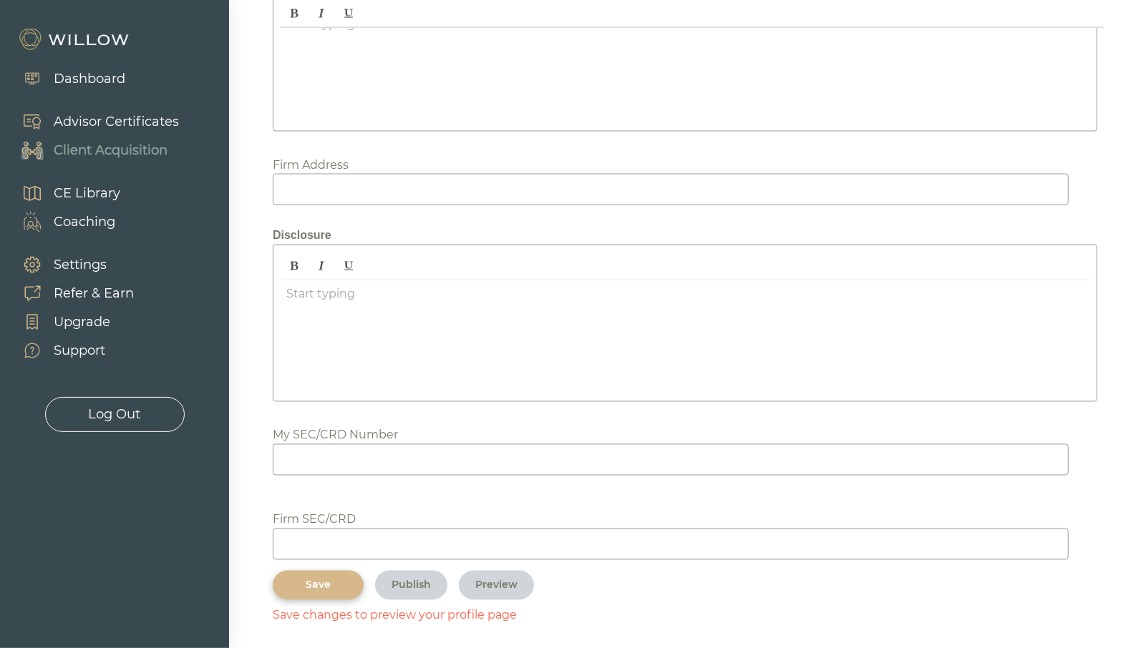
click at [314, 583] on div "Save" at bounding box center [318, 585] width 58 height 15
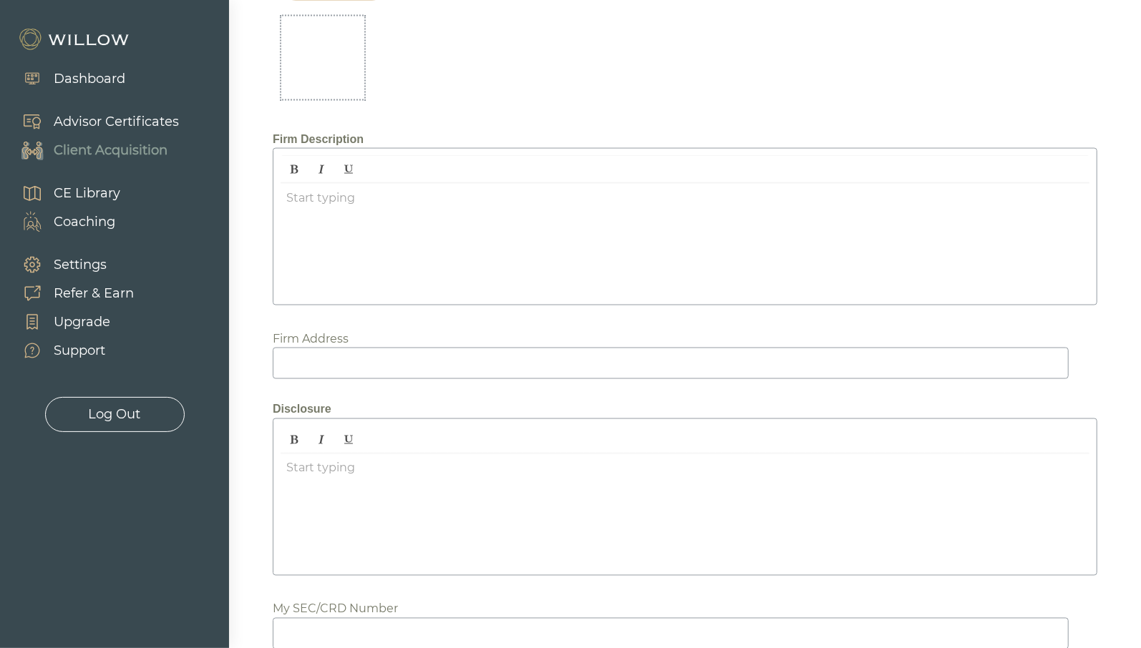
scroll to position [1783, 0]
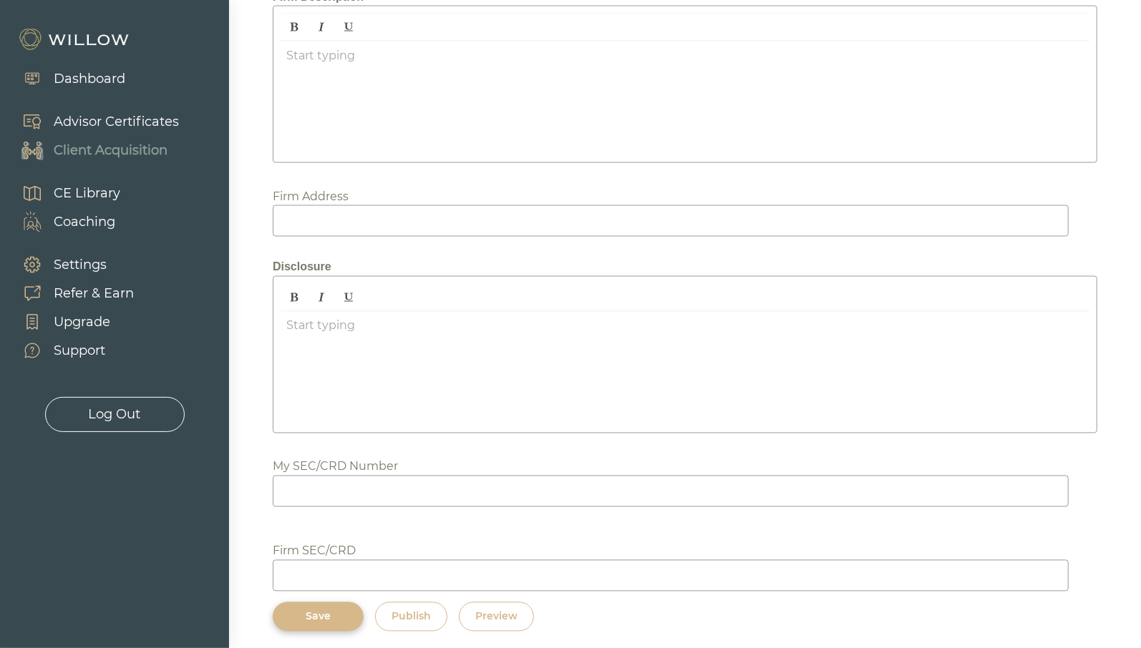
click at [499, 618] on button "Preview" at bounding box center [496, 617] width 75 height 29
click at [311, 613] on div "Save" at bounding box center [318, 617] width 58 height 15
click at [87, 72] on div "Dashboard" at bounding box center [90, 78] width 72 height 19
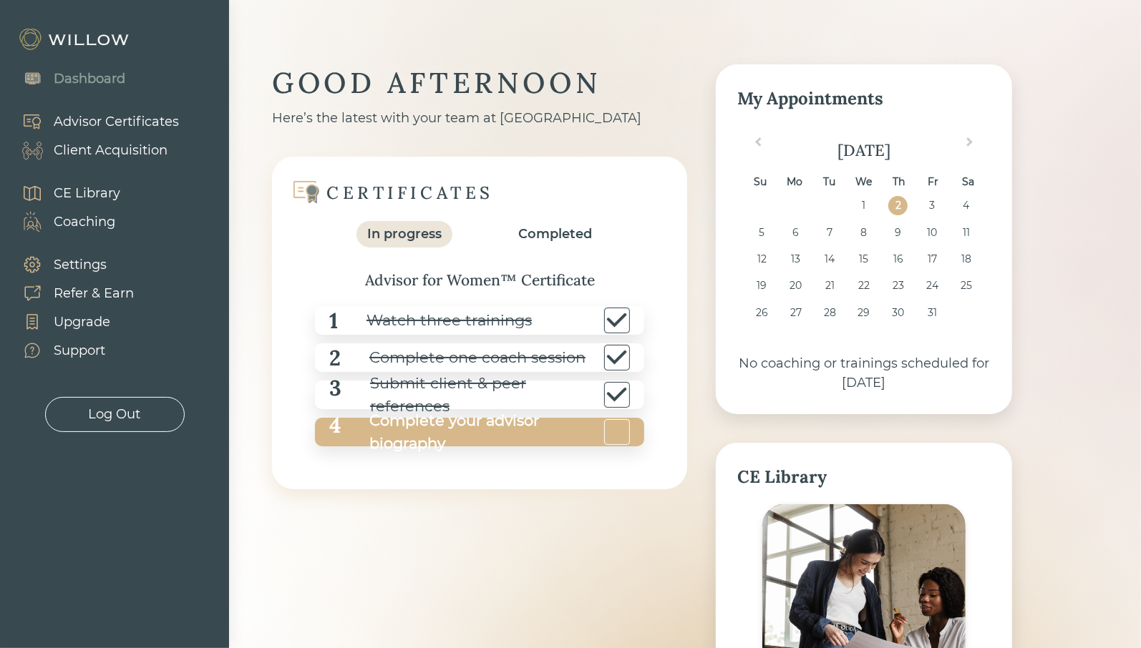
click at [554, 439] on div "Complete your advisor biography" at bounding box center [471, 432] width 260 height 46
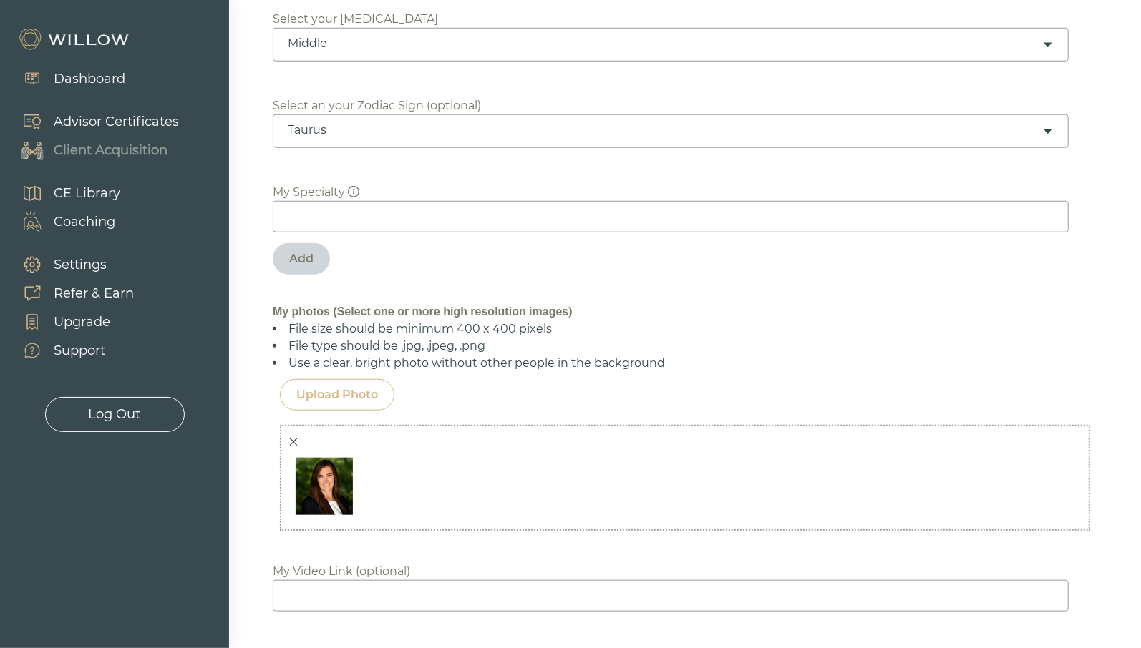
scroll to position [1074, 0]
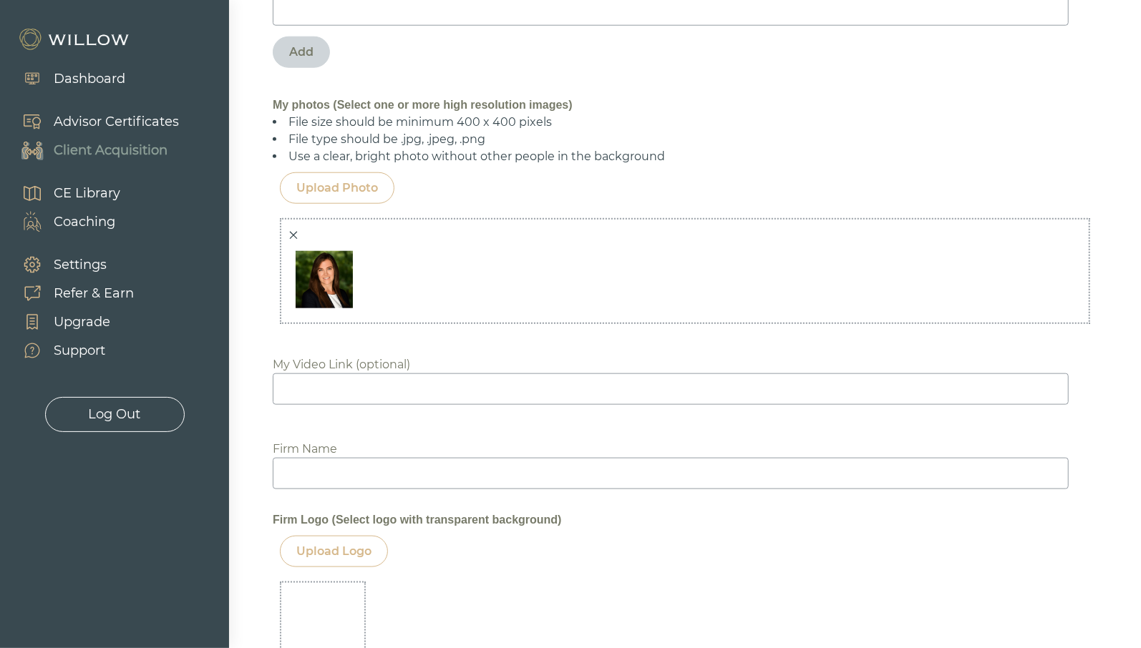
click at [326, 473] on input at bounding box center [671, 473] width 796 height 31
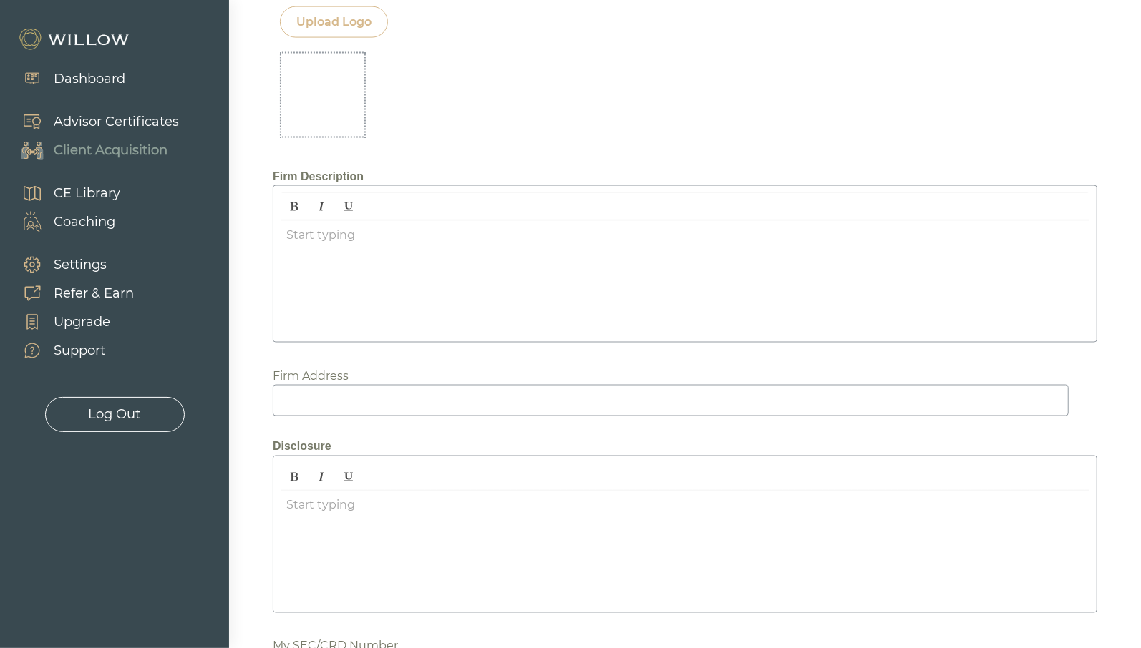
scroll to position [1700, 0]
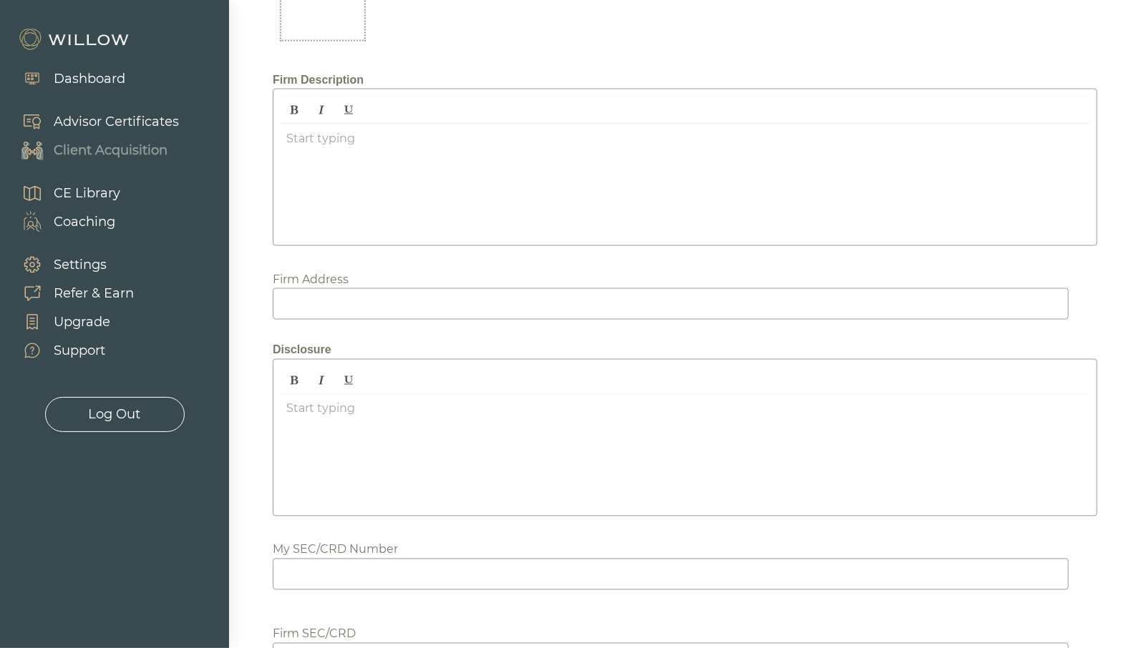
type input "Beacon Pointe Advisors"
click at [339, 153] on div at bounding box center [685, 182] width 809 height 114
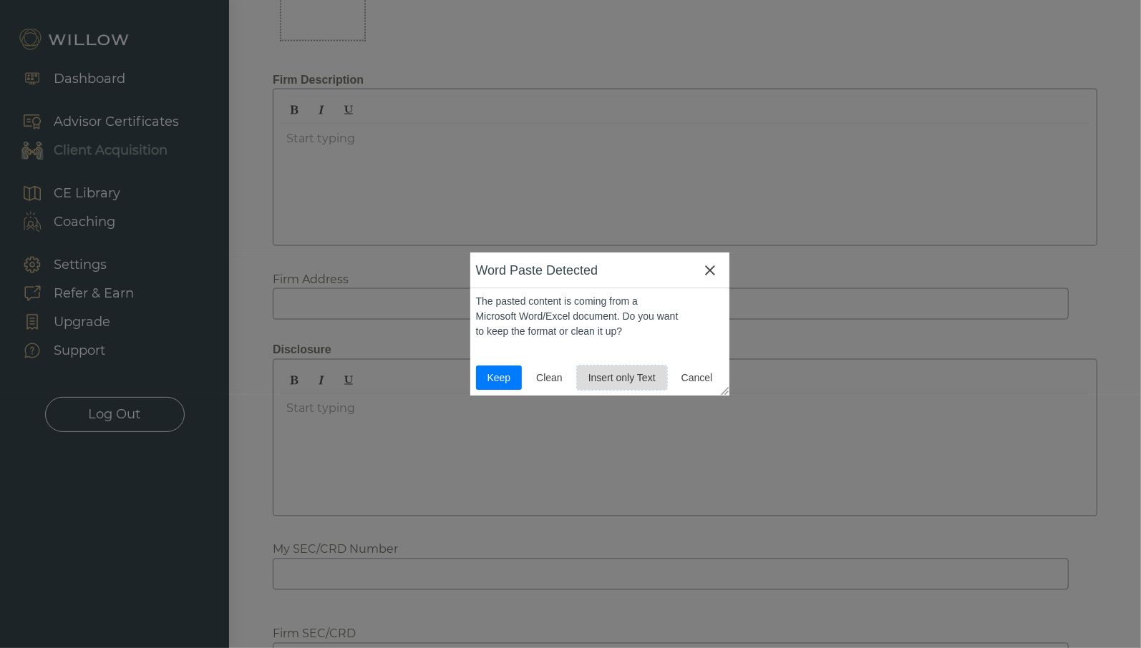
click at [616, 387] on button "Insert only Text" at bounding box center [622, 378] width 90 height 24
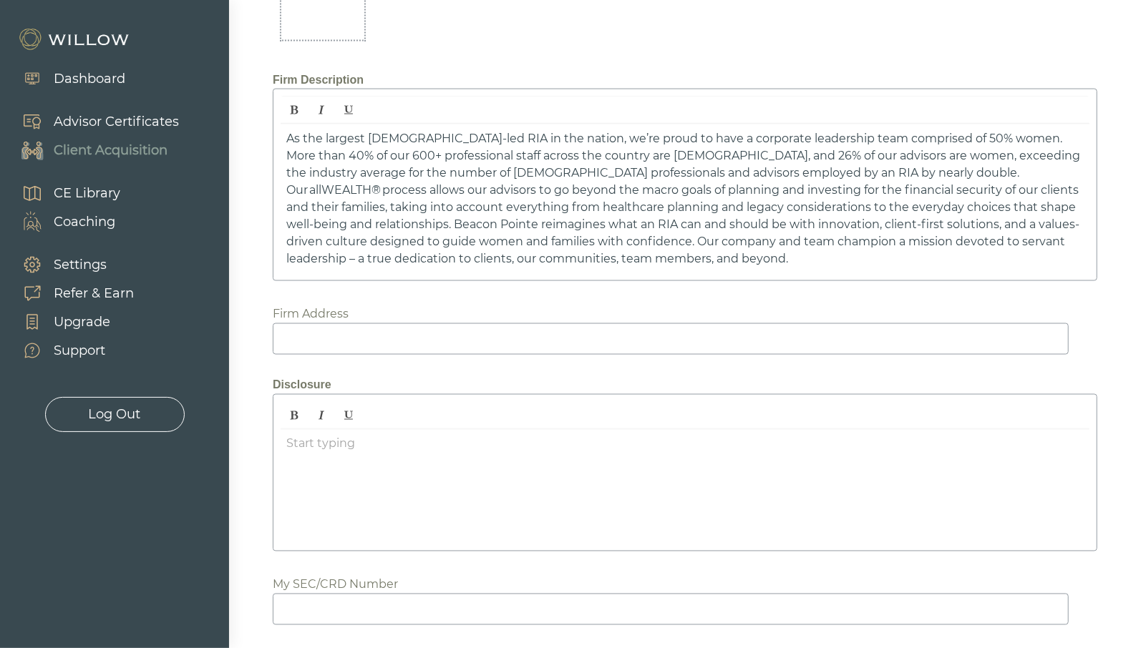
click at [303, 348] on input at bounding box center [671, 339] width 796 height 31
type input "beaconpointe.com"
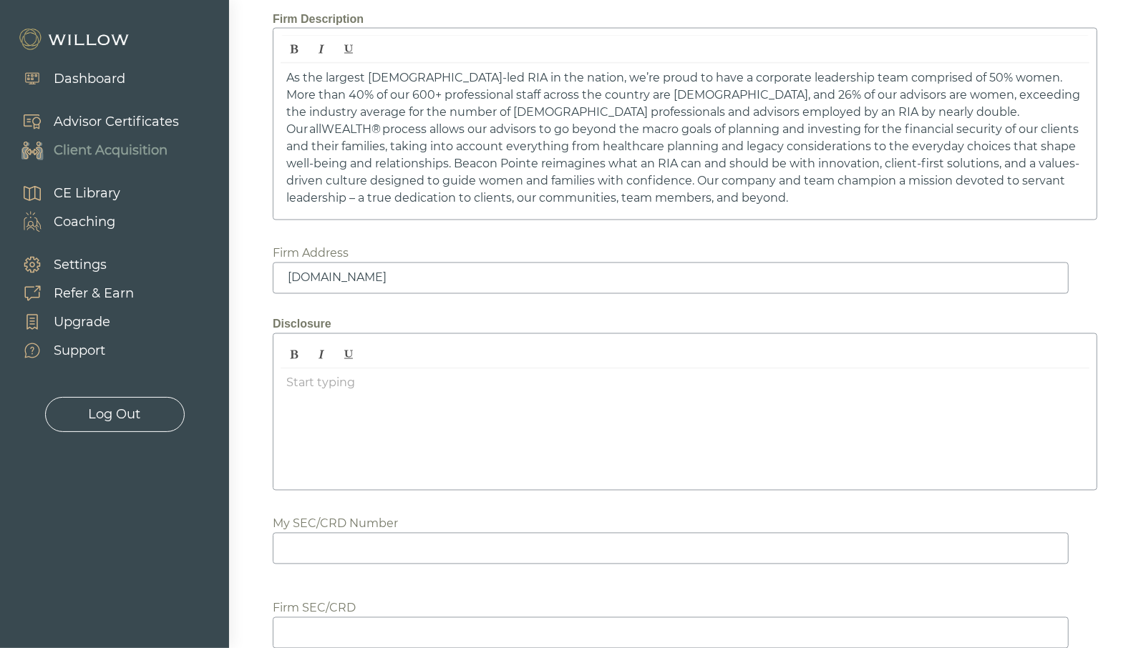
scroll to position [1849, 0]
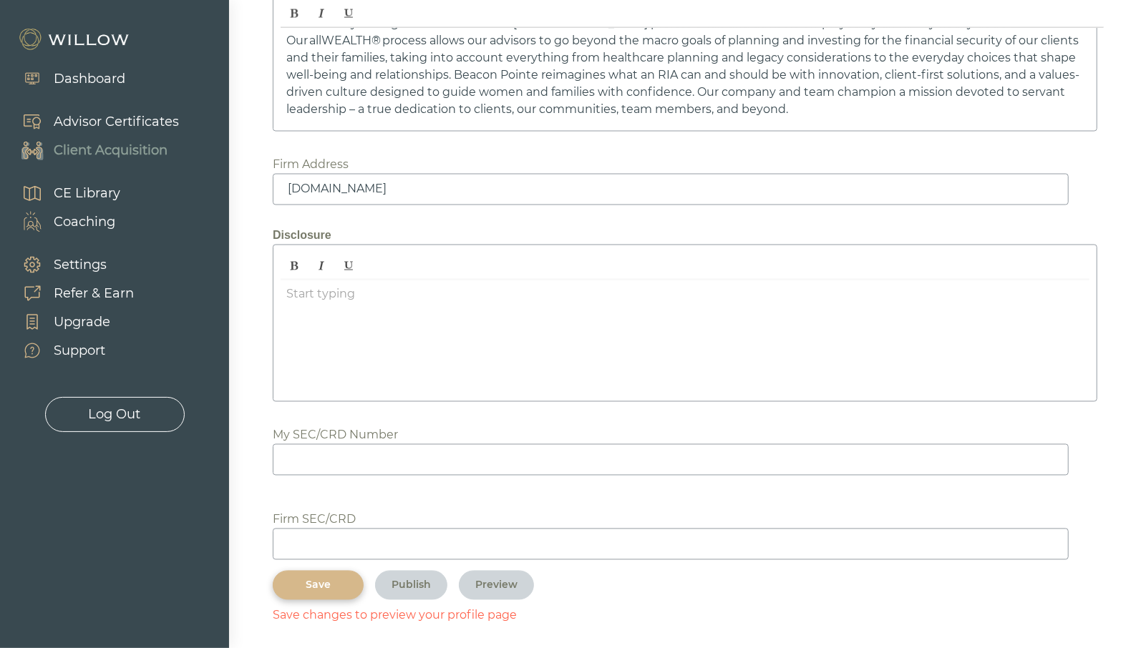
click at [324, 578] on div "Save" at bounding box center [318, 585] width 58 height 15
